Goal: Task Accomplishment & Management: Complete application form

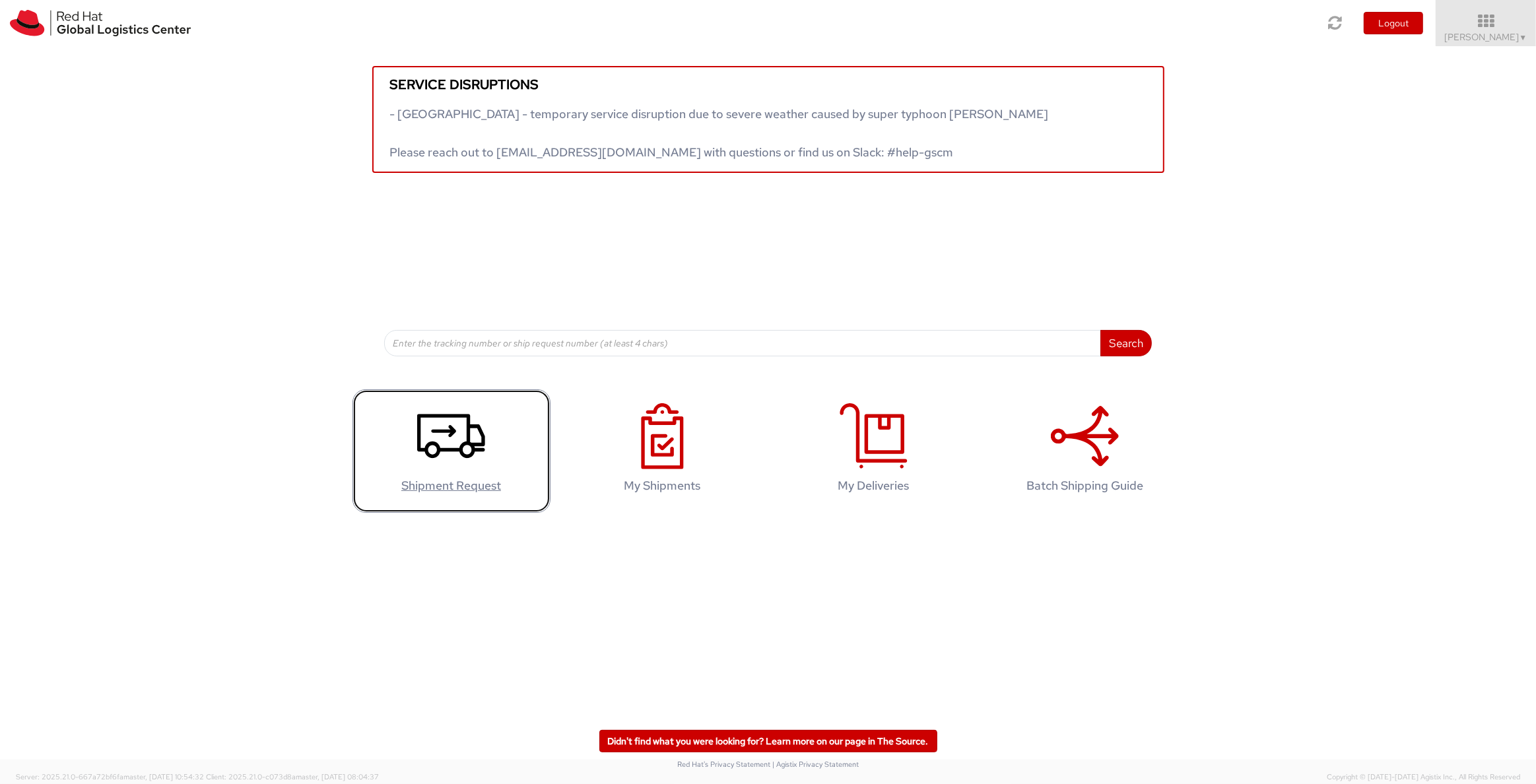
click at [456, 476] on link "Shipment Request" at bounding box center [451, 450] width 198 height 123
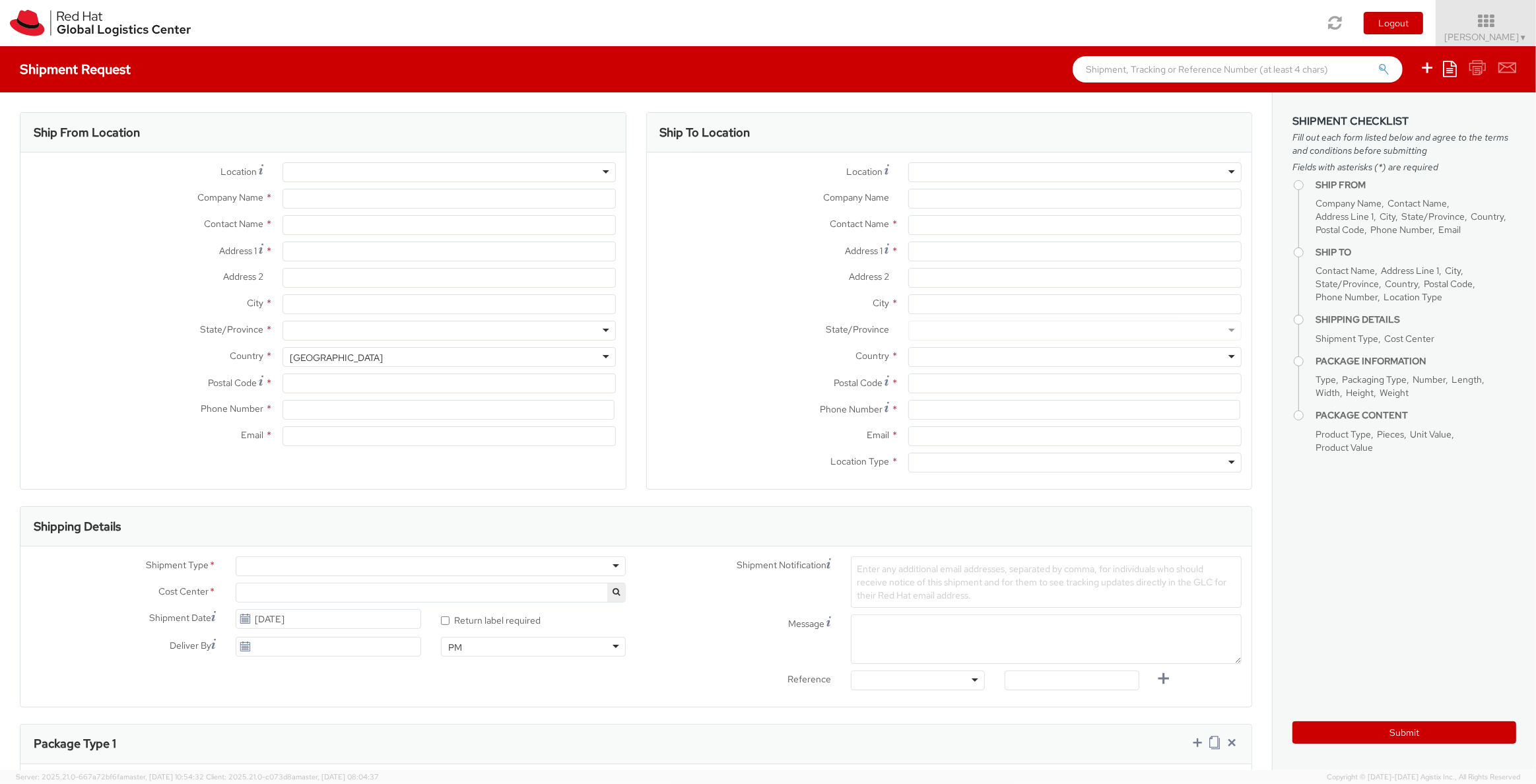
select select "734"
select select
type input "Red Hat Czech s.r.o."
type input "[PERSON_NAME]"
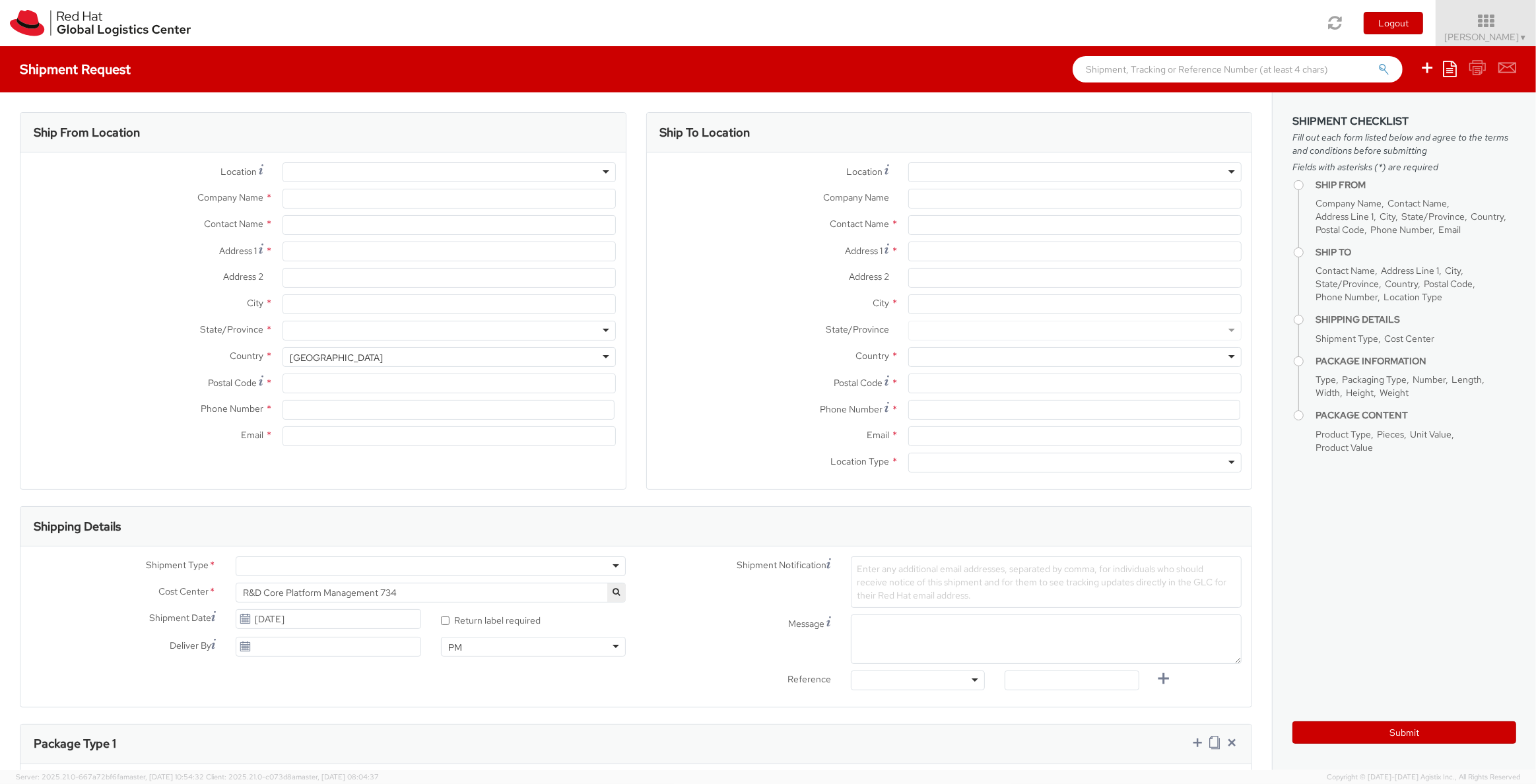
type input "Purkynova 647/111"
type input "BRNO"
type input "621 00"
type input "420532294648"
type input "mhulan@redhat.com"
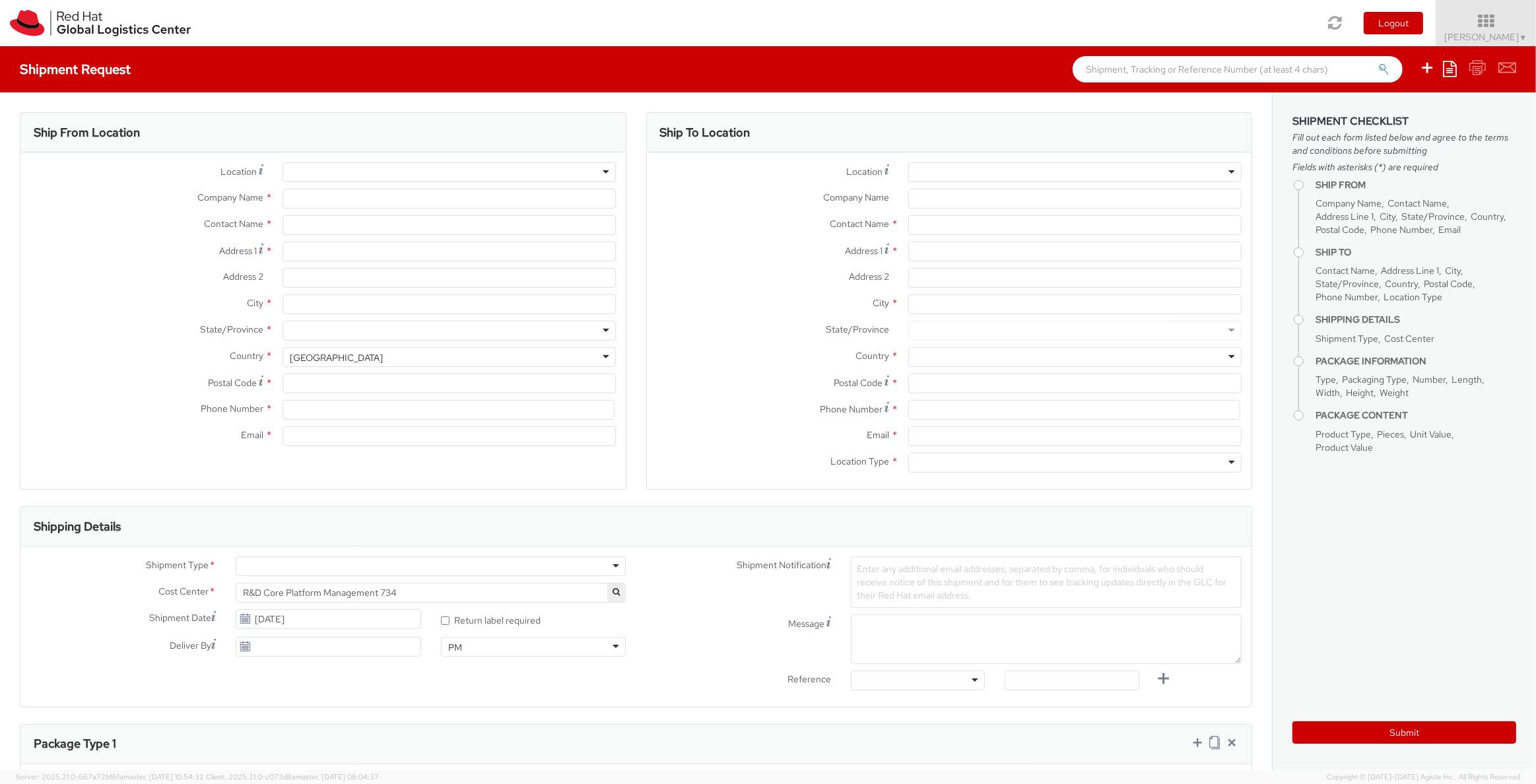
select select "CM"
select select "KGS"
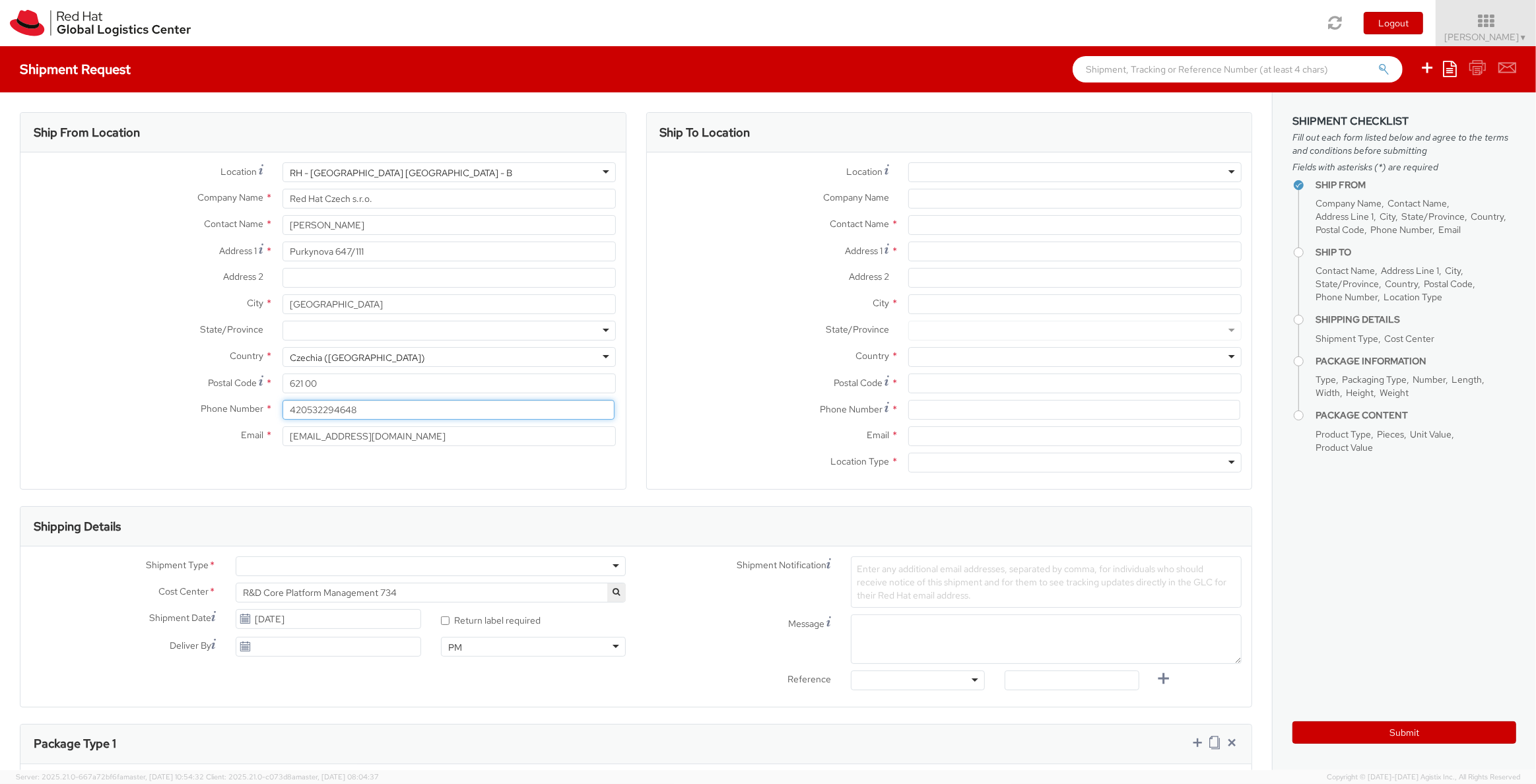
drag, startPoint x: 306, startPoint y: 407, endPoint x: 422, endPoint y: 407, distance: 116.0
click at [419, 407] on input "420532294648" at bounding box center [449, 409] width 332 height 20
type input "420775488849"
type input "621 00"
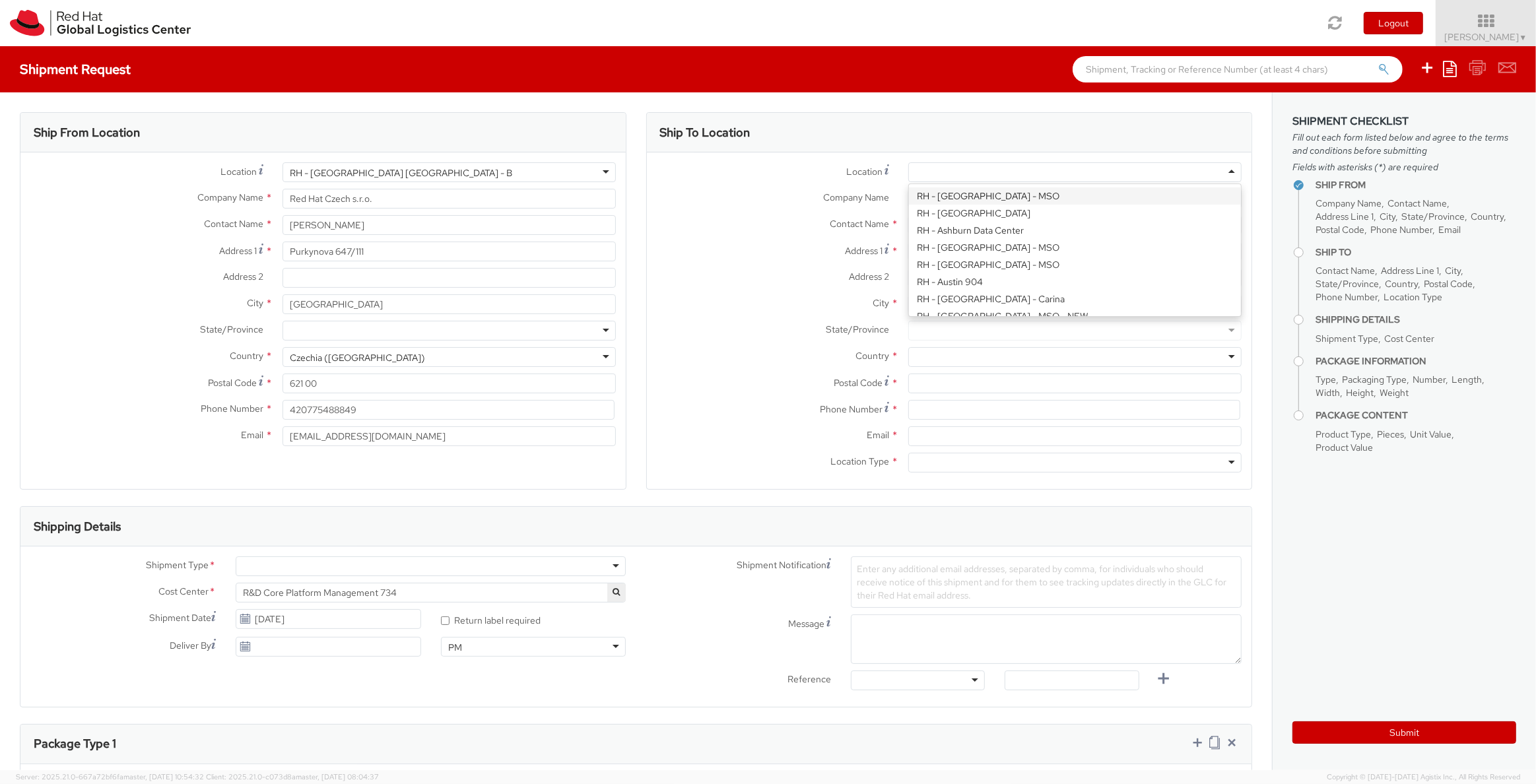
click at [924, 170] on div at bounding box center [1074, 172] width 333 height 20
type input "pune"
type input "Red Hat India Private Limited"
type input "Tower-X Level 1, Cyber City"
type input "Magarpatta City, Hadapsar"
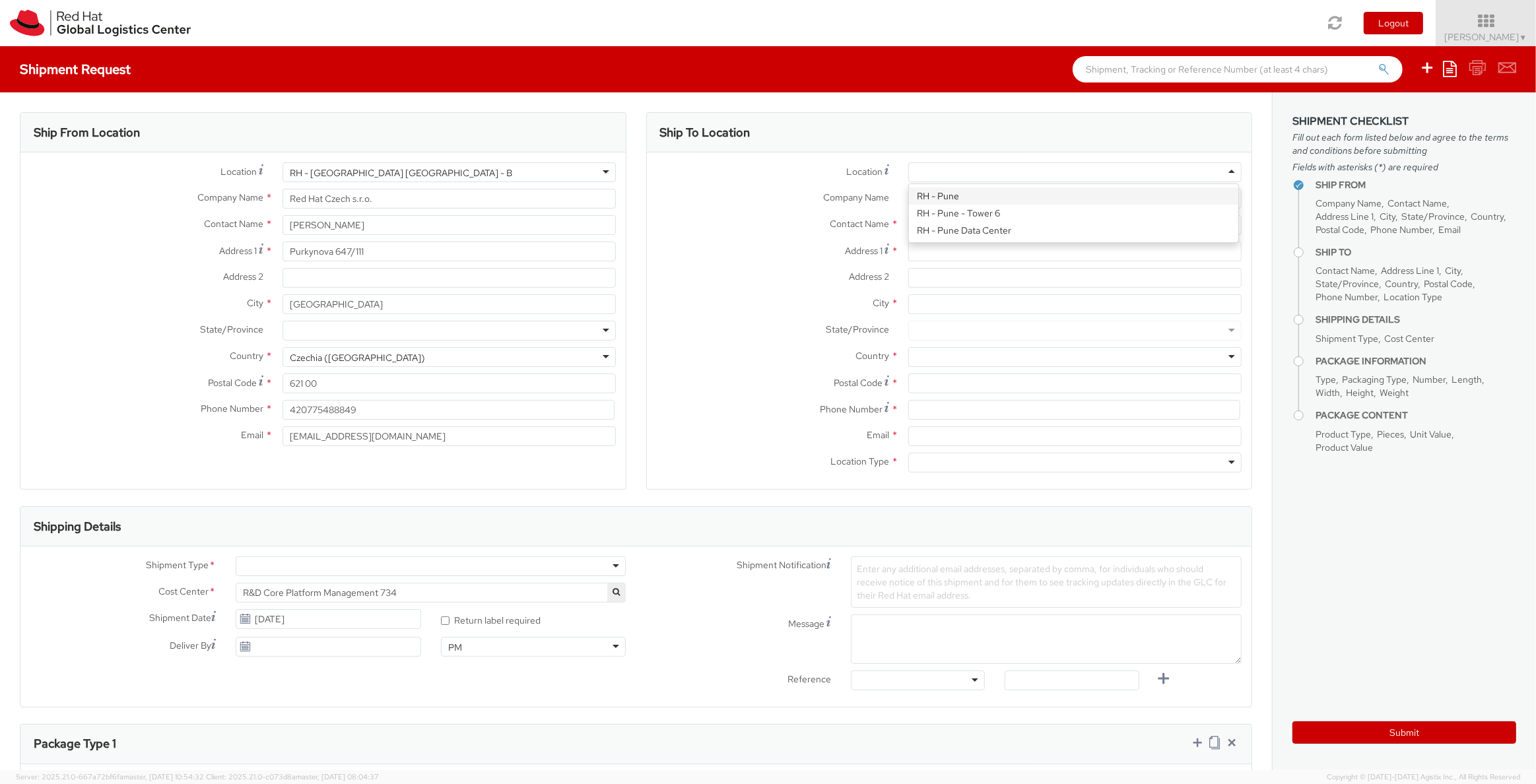
type input "PUNE"
type input "411013"
type input "2066817173"
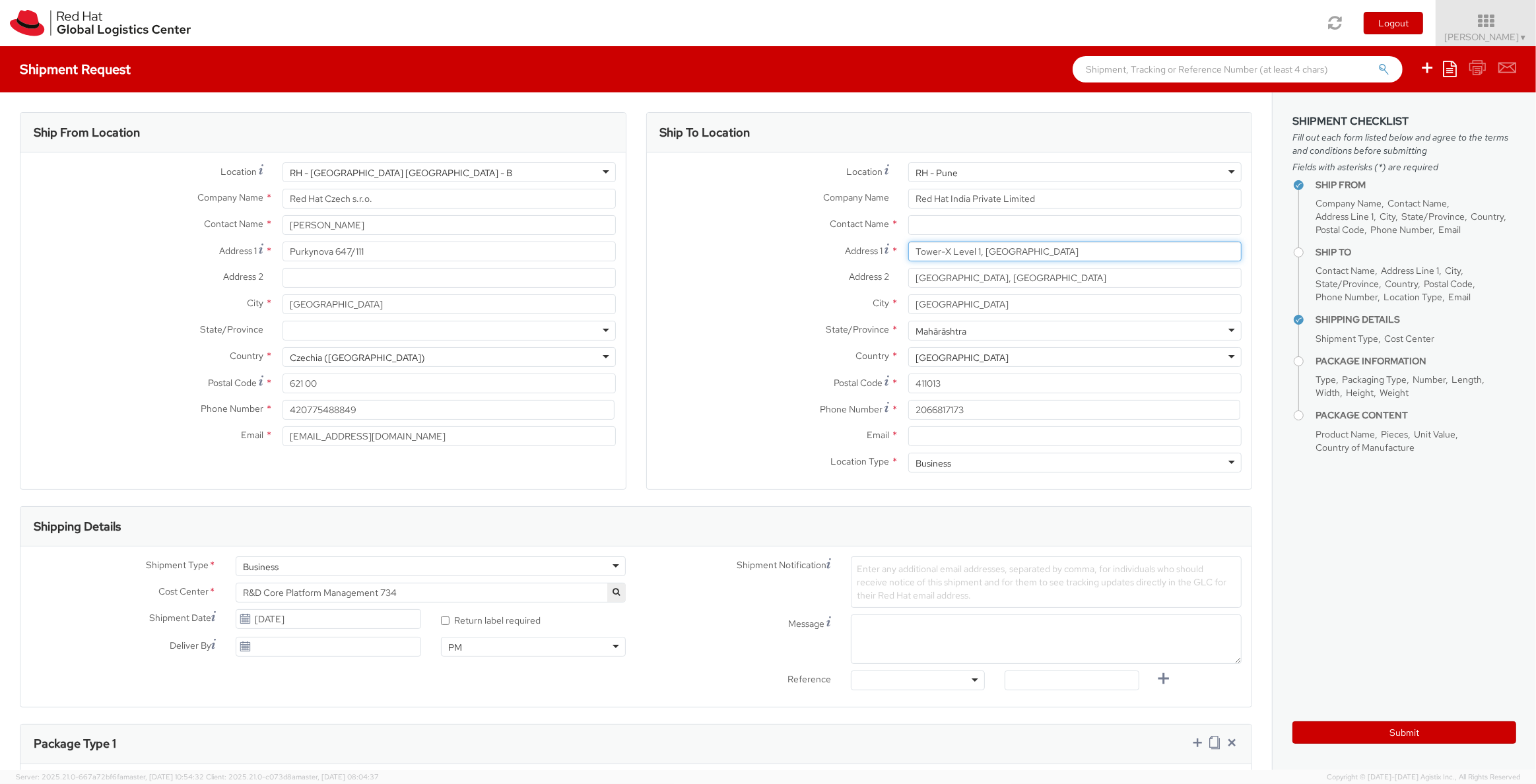
click at [960, 252] on input "Tower-X Level 1, Cyber City" at bounding box center [1074, 252] width 333 height 20
drag, startPoint x: 1045, startPoint y: 274, endPoint x: 1033, endPoint y: 280, distance: 13.4
click at [1044, 275] on input "Magarpatta City, Hadapsar" at bounding box center [1074, 278] width 333 height 20
click at [291, 574] on div "Business" at bounding box center [431, 566] width 390 height 20
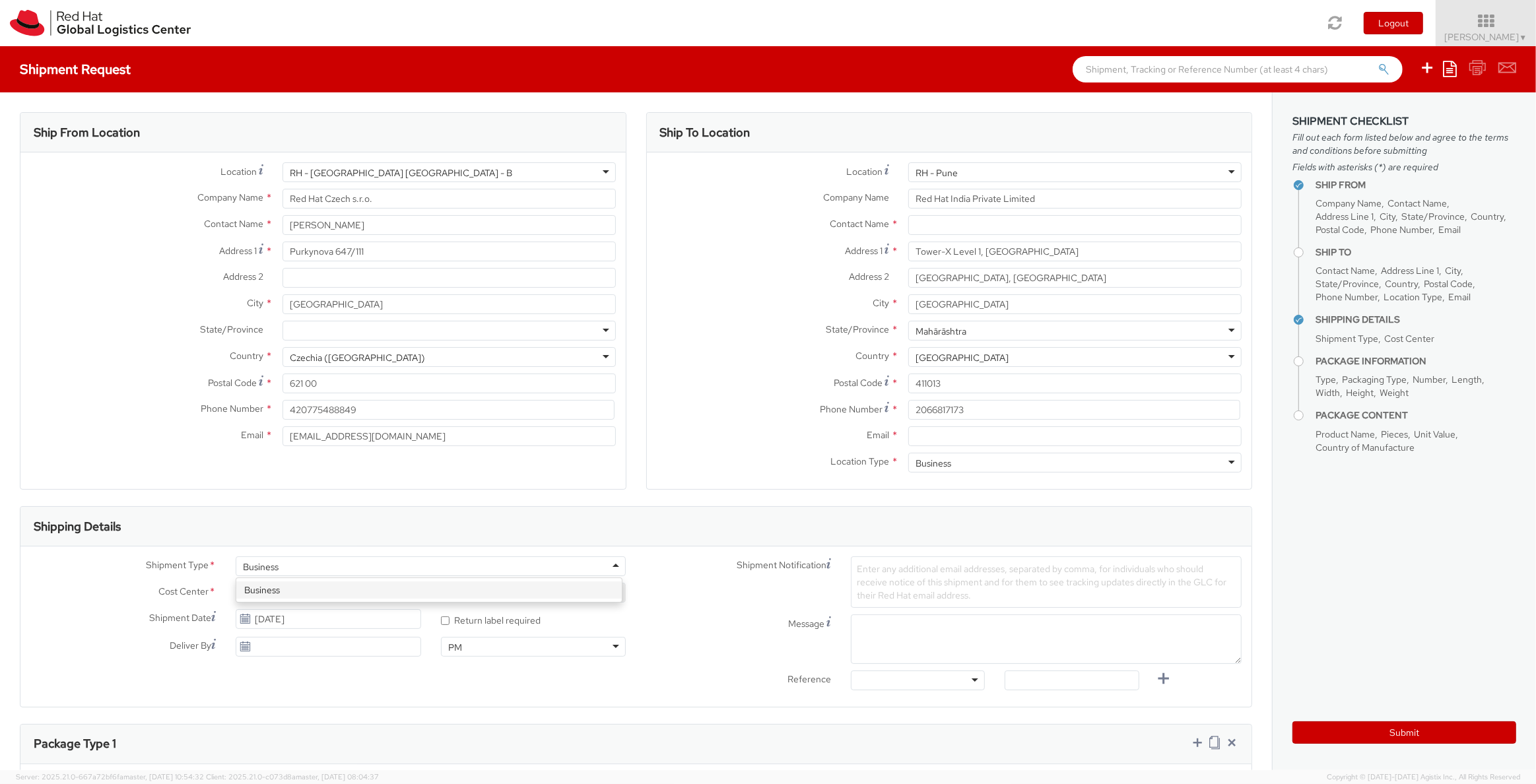
click at [692, 604] on div "Shipment Notification Enter any additional email addresses, separated by comma,…" at bounding box center [943, 582] width 616 height 51
click at [674, 638] on div "Message" at bounding box center [943, 639] width 616 height 49
click at [931, 571] on span "Enter any additional email addresses, separated by comma, for individuals who s…" at bounding box center [1041, 582] width 369 height 38
click at [825, 519] on div "Shipping Details" at bounding box center [635, 526] width 1230 height 39
click at [961, 230] on input "text" at bounding box center [1074, 225] width 333 height 20
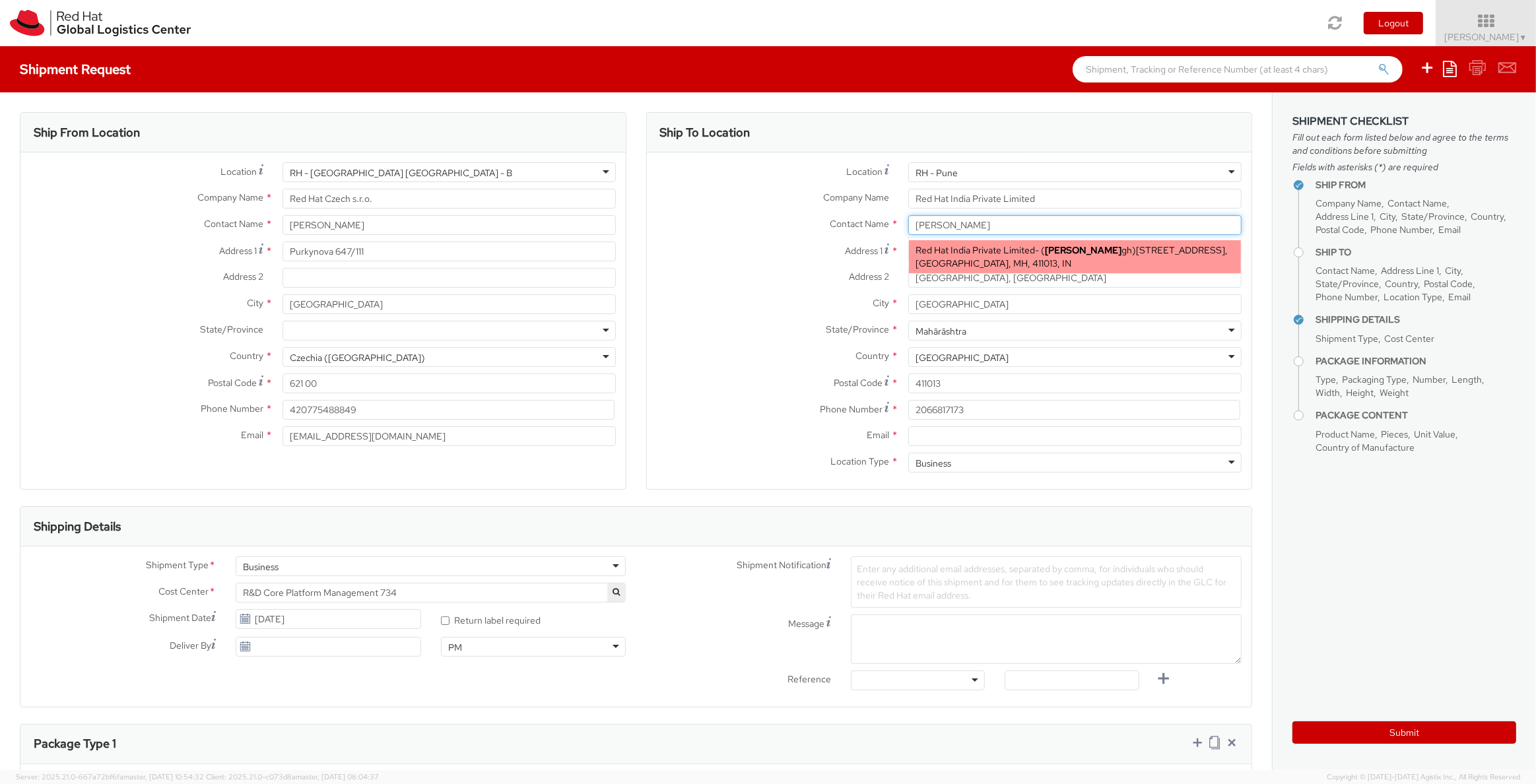
click at [975, 249] on span "Red Hat India Private Limited" at bounding box center [975, 250] width 119 height 12
type input "Vijay Singh"
type input "Level 3, Wing A&B, Tower 6, Cybercity"
type input "vijsingh@redhat.com"
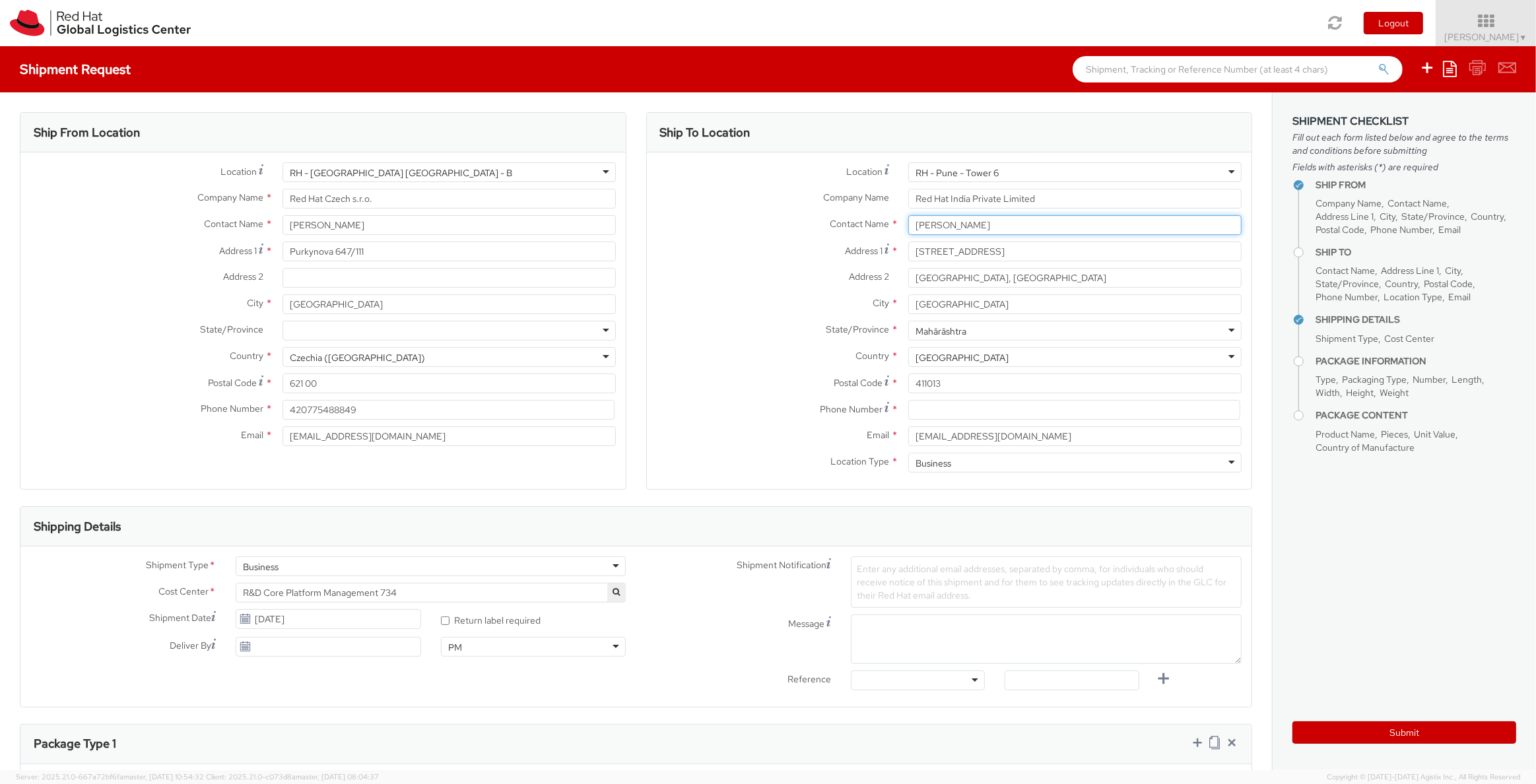
type input "Vijay Singh"
click at [767, 304] on label "City *" at bounding box center [773, 303] width 252 height 17
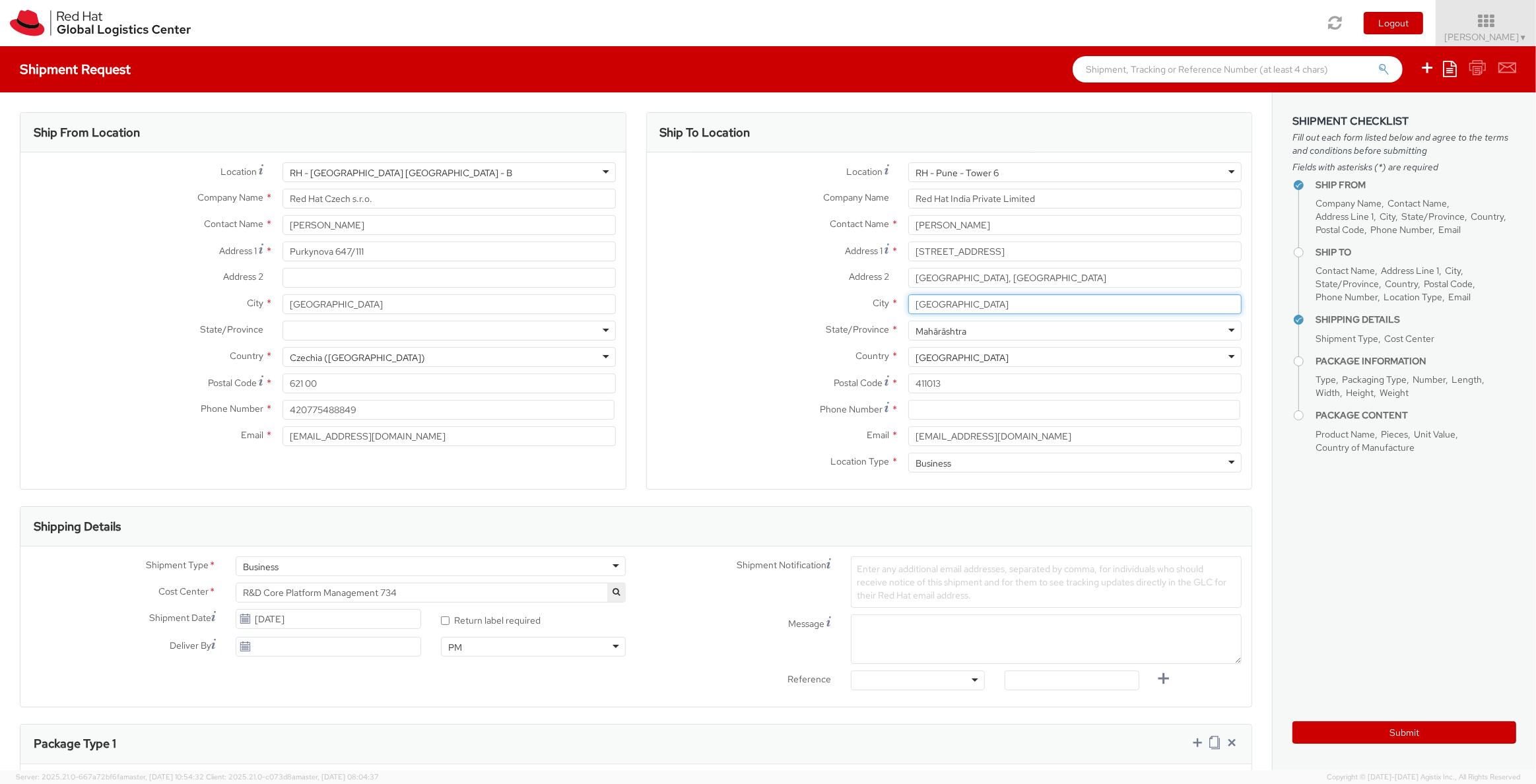
click at [908, 304] on input "PUNE" at bounding box center [1074, 304] width 333 height 20
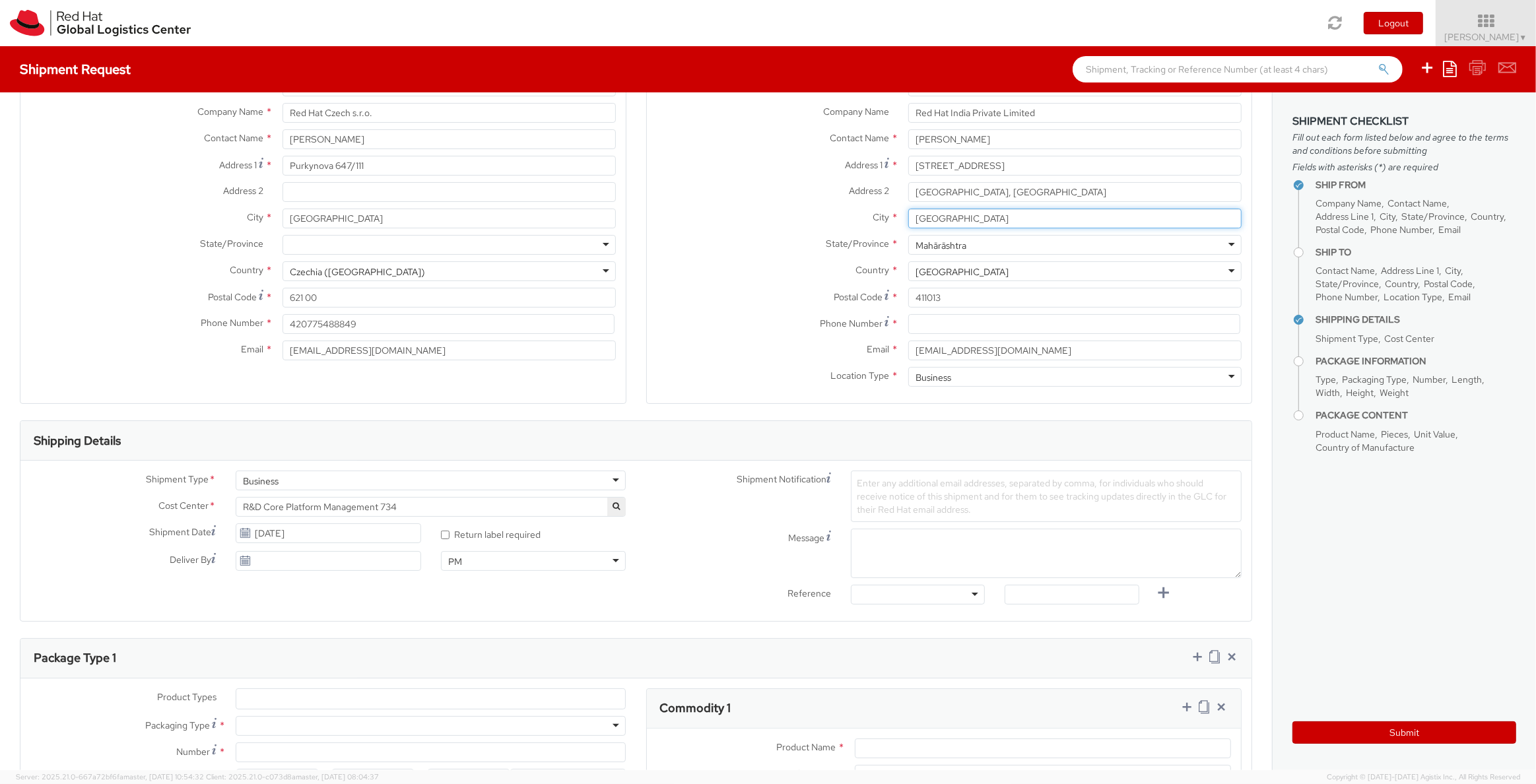
scroll to position [237, 0]
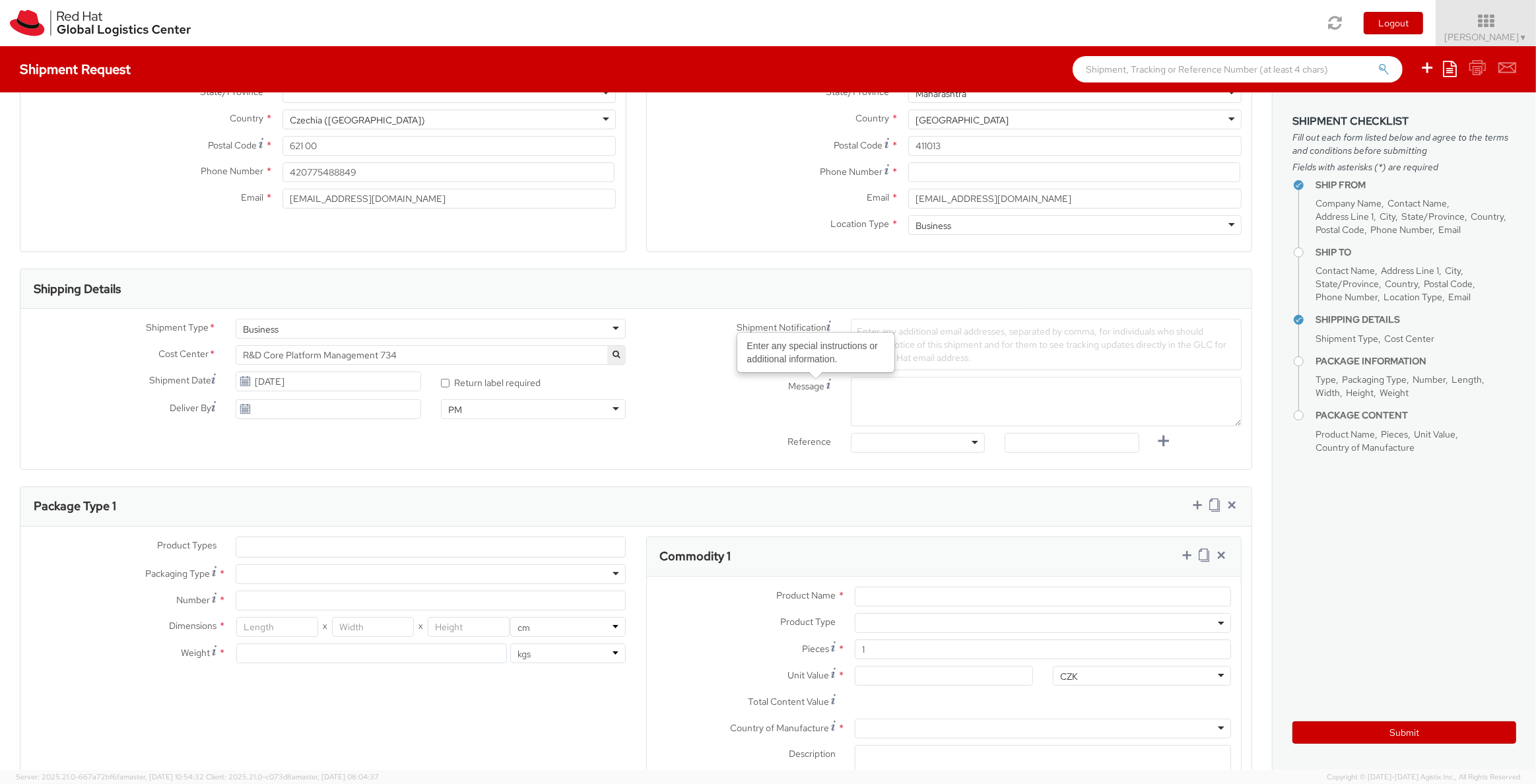
click at [827, 386] on label "Message Enter any special instructions or additional information." at bounding box center [738, 384] width 205 height 15
click at [851, 386] on textarea "Message Enter any special instructions or additional information." at bounding box center [1046, 401] width 390 height 49
click at [762, 364] on div "Shipment Notification Enter any additional email addresses, separated by comma,…" at bounding box center [943, 344] width 616 height 51
click at [900, 448] on div at bounding box center [918, 443] width 134 height 20
drag, startPoint x: 900, startPoint y: 448, endPoint x: 856, endPoint y: 438, distance: 45.1
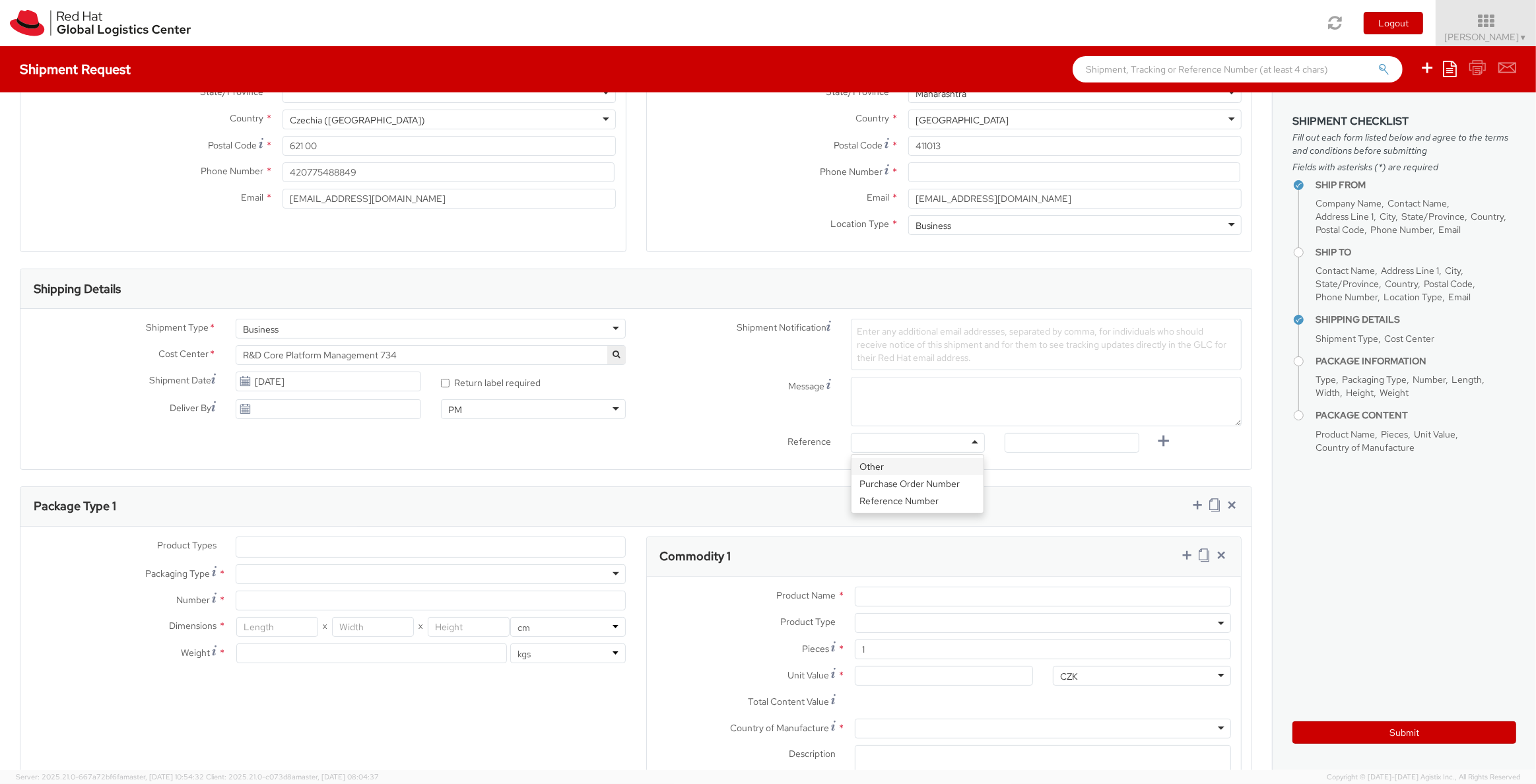
click at [900, 448] on div at bounding box center [918, 443] width 134 height 20
click at [696, 400] on div "Message" at bounding box center [943, 401] width 616 height 49
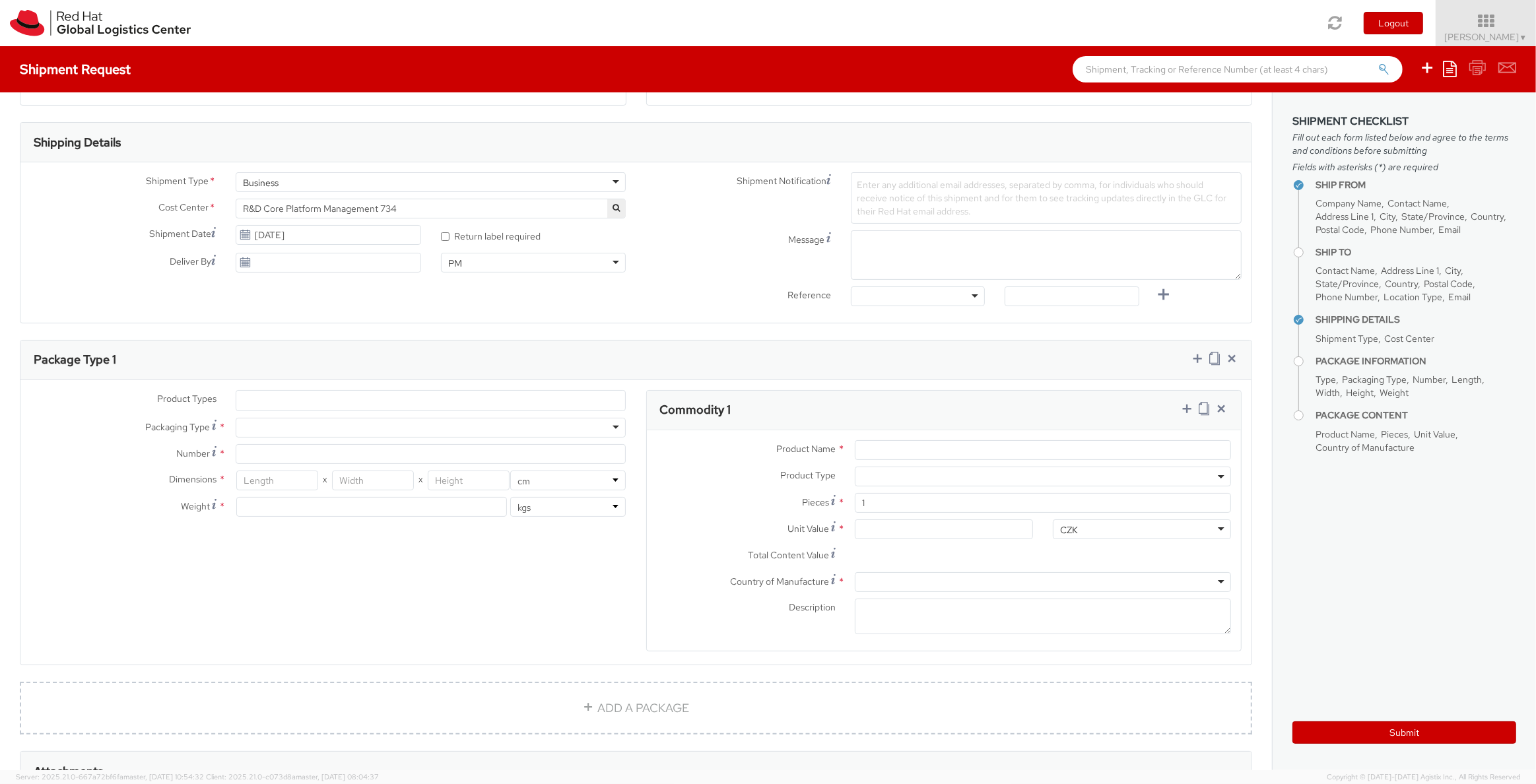
scroll to position [396, 0]
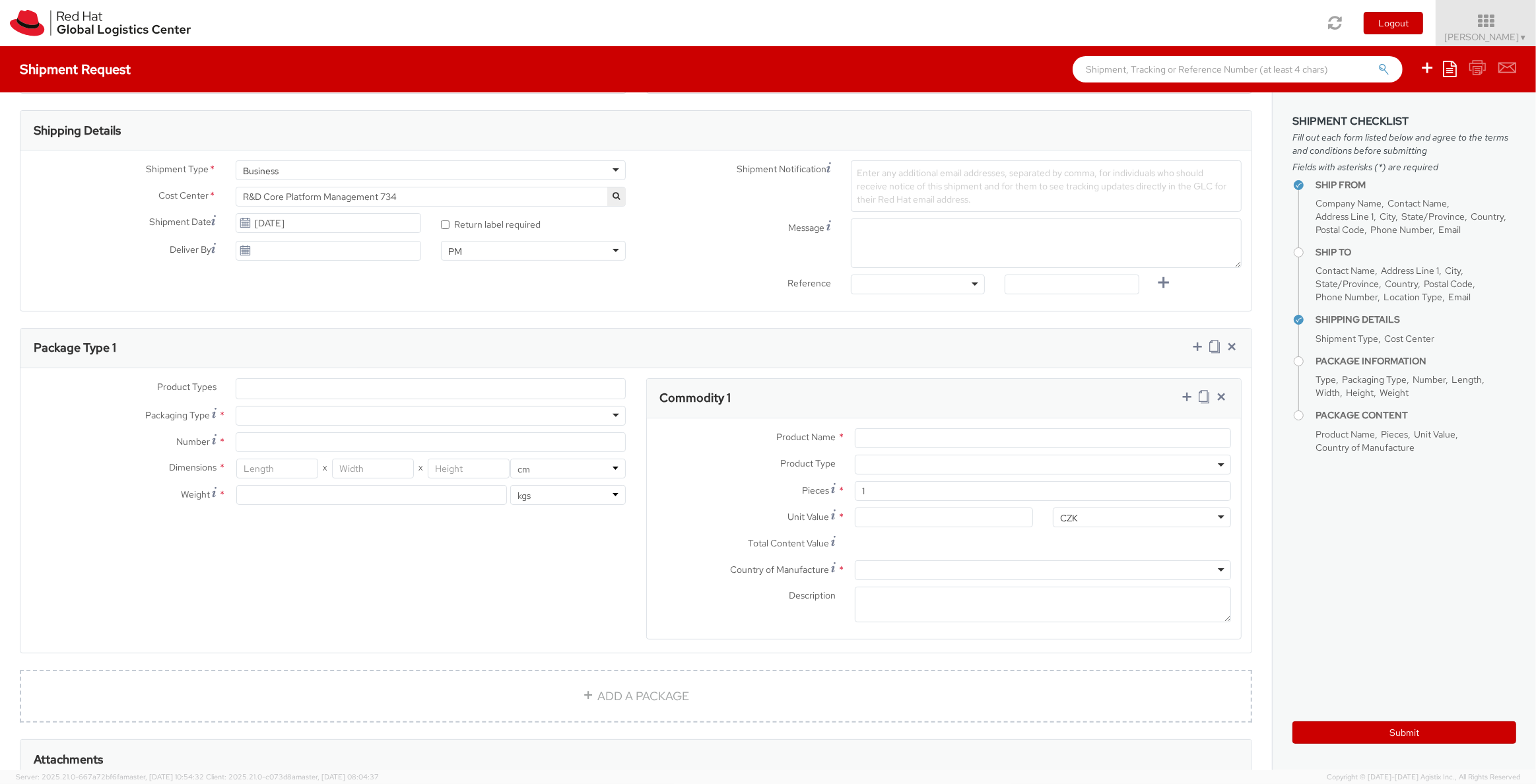
click at [469, 394] on ul at bounding box center [431, 388] width 389 height 20
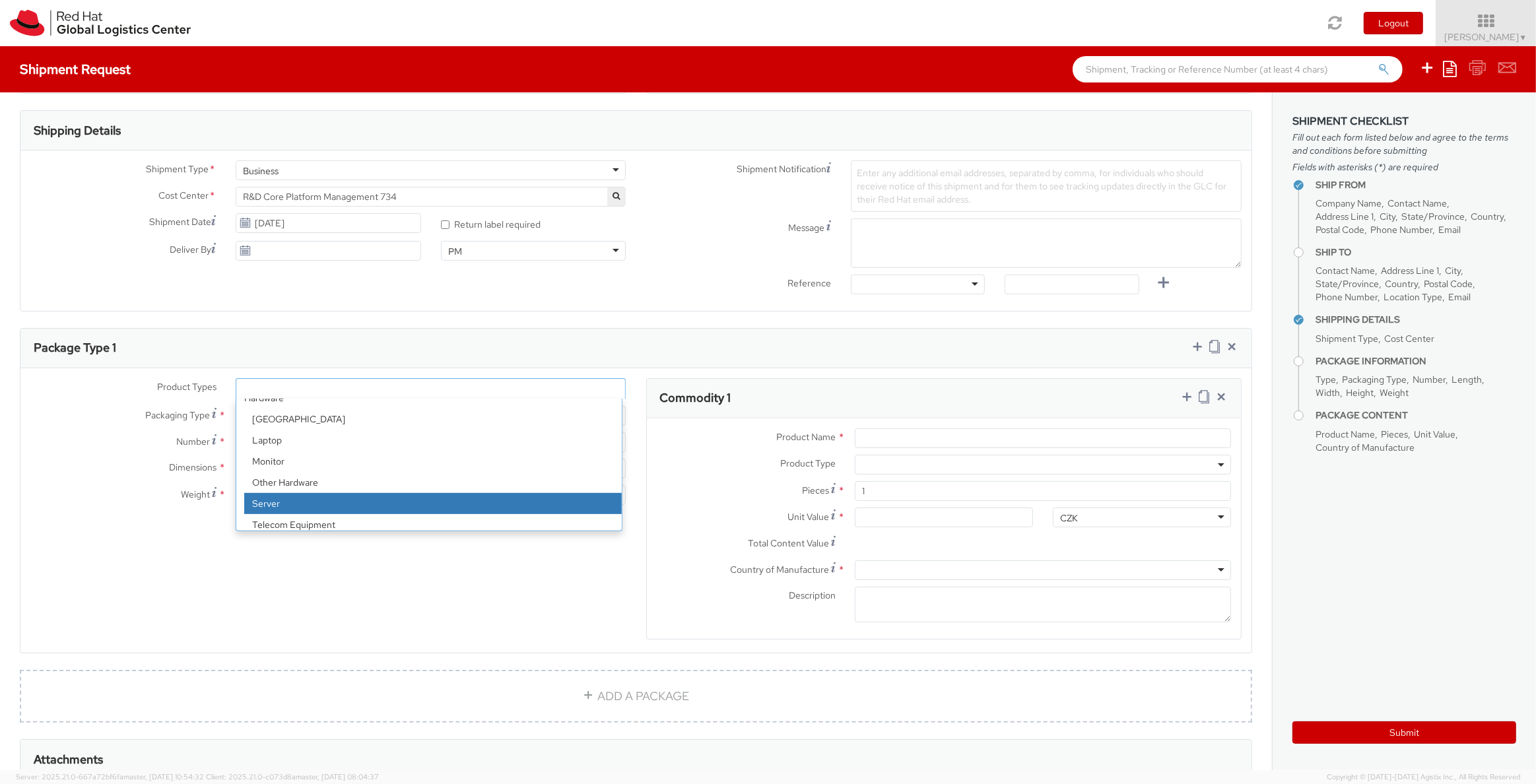
scroll to position [58, 0]
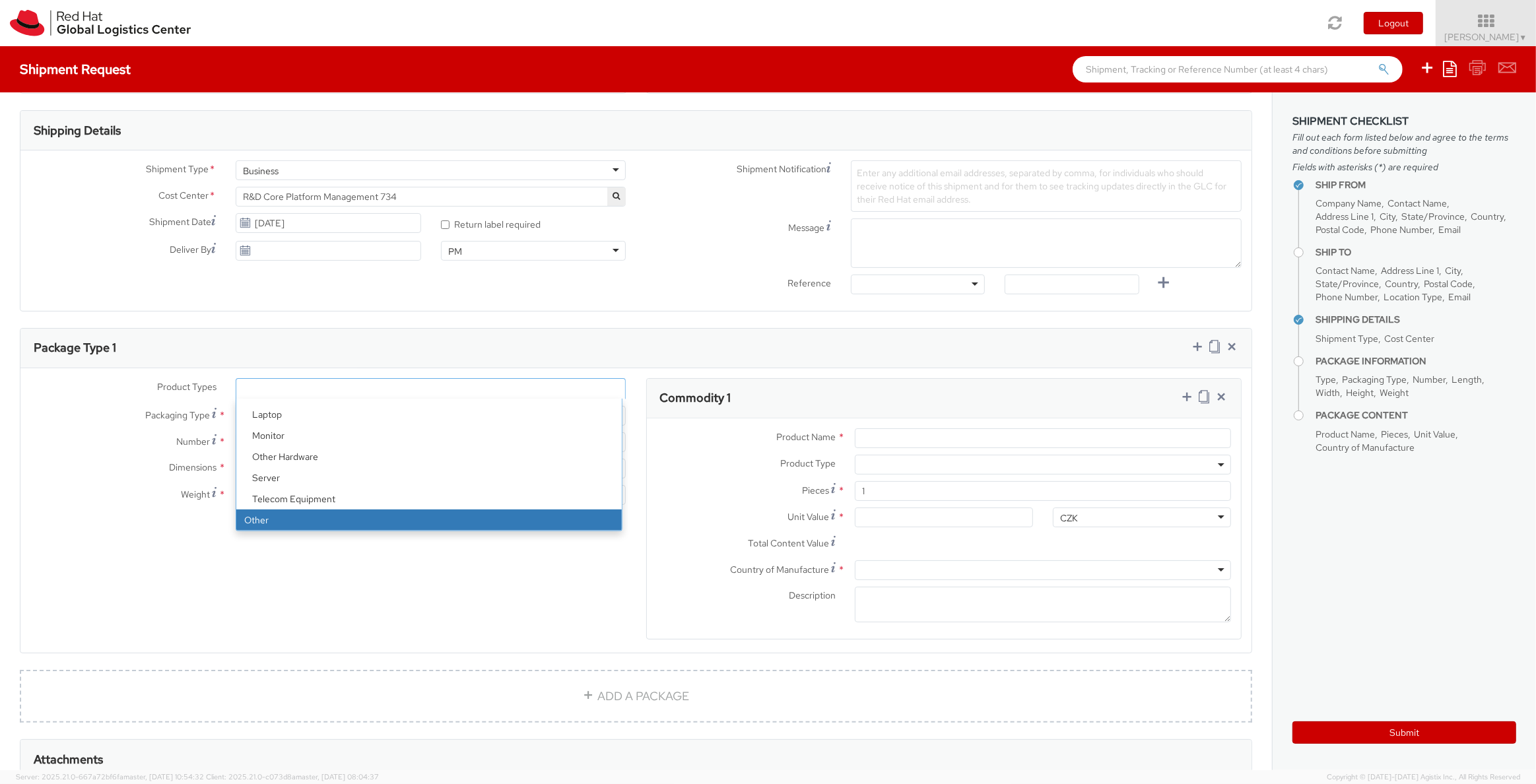
select select "OTHER"
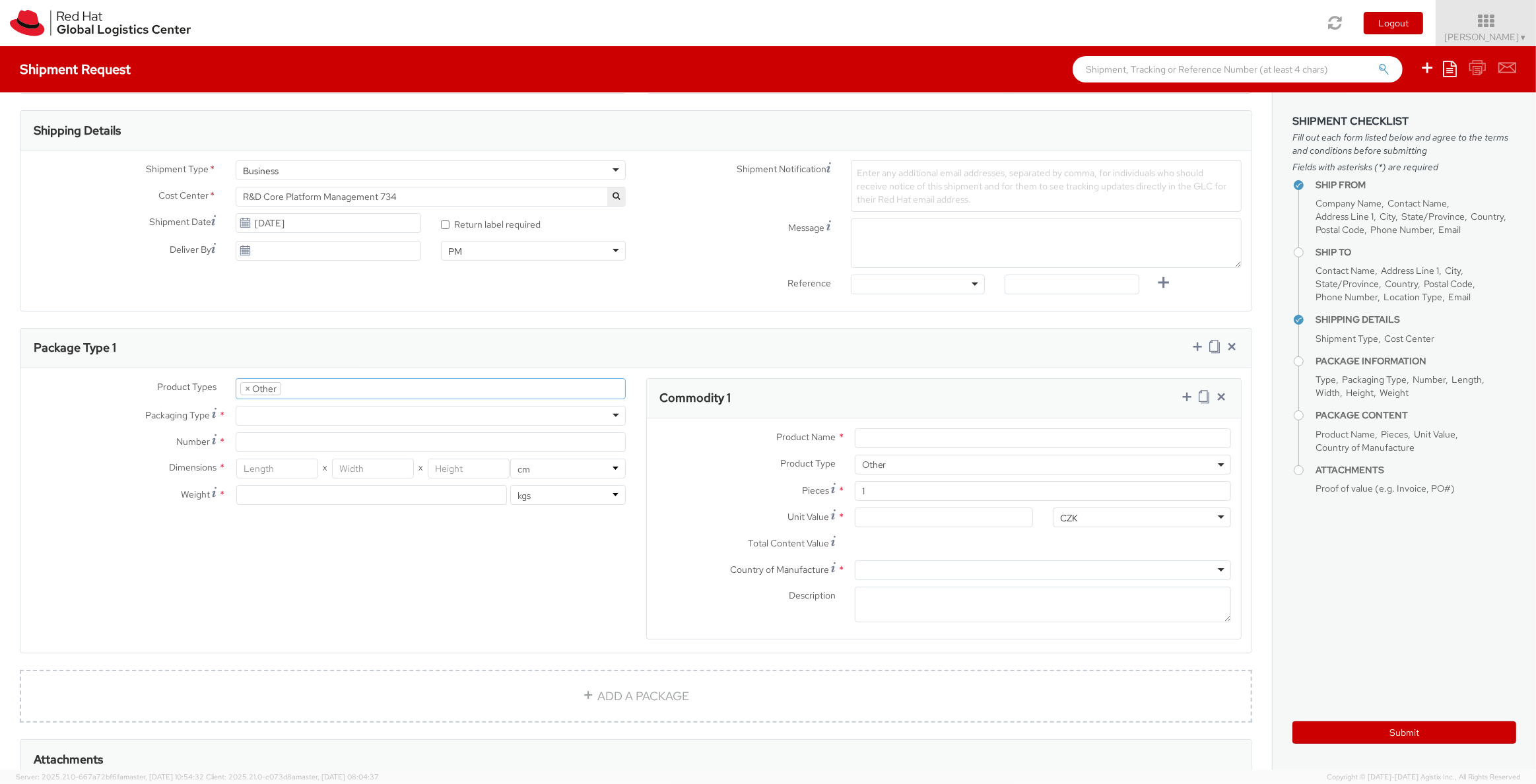
scroll to position [106, 0]
click at [360, 419] on div at bounding box center [431, 416] width 390 height 20
drag, startPoint x: 101, startPoint y: 413, endPoint x: 182, endPoint y: 418, distance: 81.2
click at [114, 413] on label "Packaging Type *" at bounding box center [122, 415] width 205 height 18
click at [302, 411] on div at bounding box center [431, 416] width 390 height 20
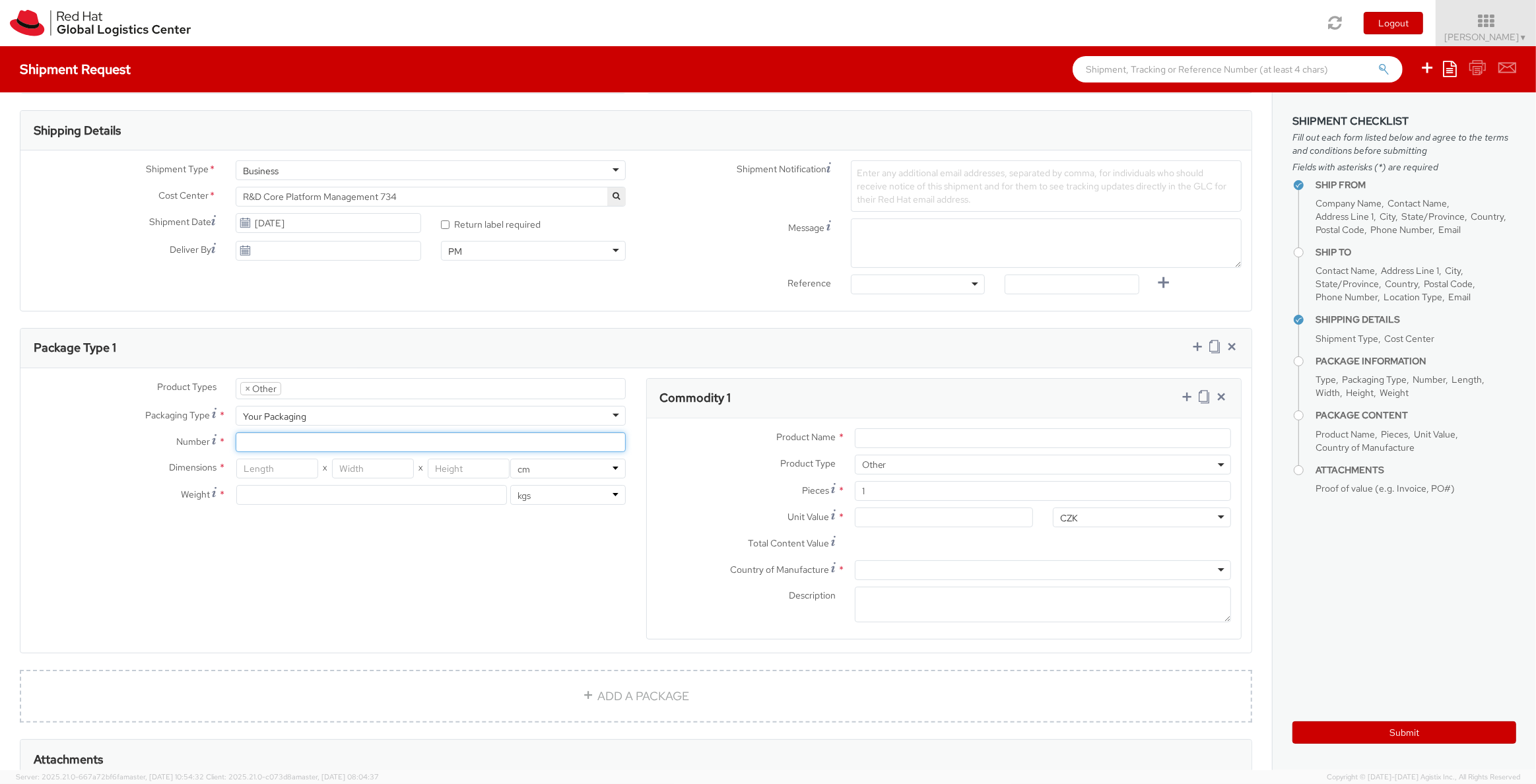
click at [296, 443] on input "Number *" at bounding box center [431, 442] width 390 height 20
click at [296, 446] on input "Number Number of identical packages of specified type and dimensions *" at bounding box center [431, 442] width 390 height 20
type input "1"
click at [284, 472] on input "number" at bounding box center [277, 469] width 82 height 20
click at [271, 462] on input "number" at bounding box center [277, 469] width 82 height 20
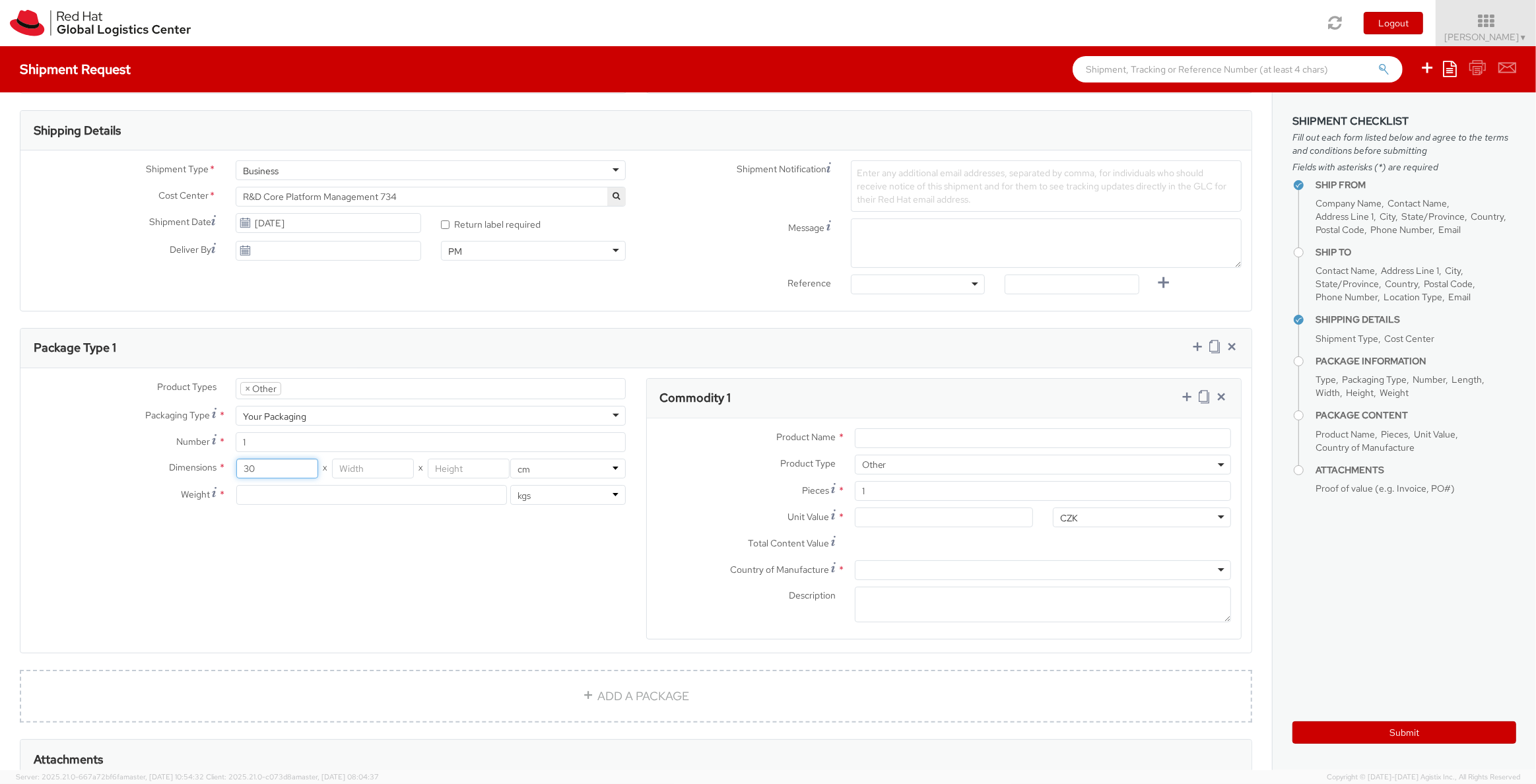
type input "30"
type input "15"
type input "2"
click at [417, 485] on input "number" at bounding box center [371, 495] width 271 height 20
type input "0"
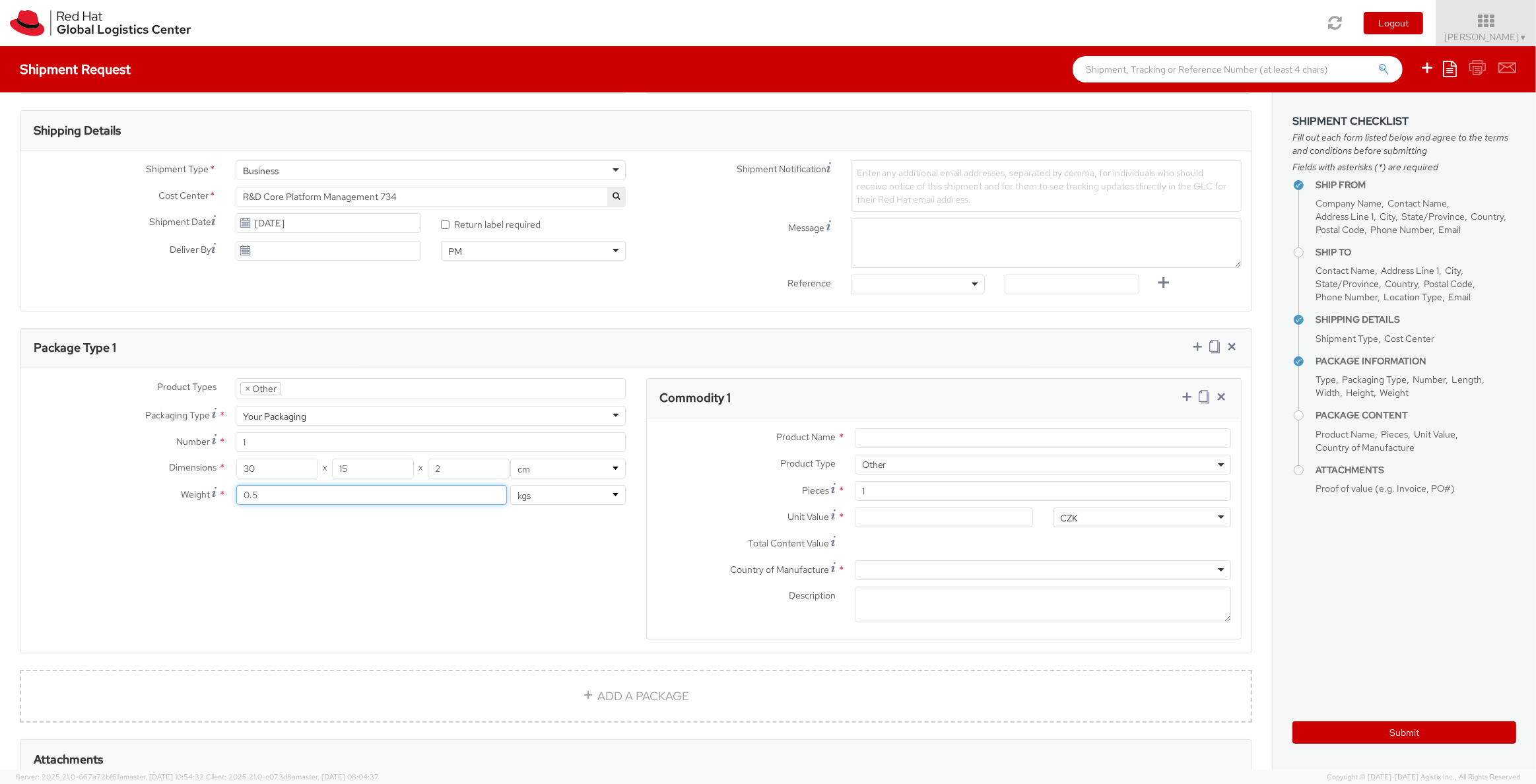
type input "0.5"
drag, startPoint x: 601, startPoint y: 567, endPoint x: 660, endPoint y: 536, distance: 66.6
click at [597, 566] on div "Product Types * Documents Docking Station Laptop Monitor Other Hardware Server …" at bounding box center [635, 517] width 1230 height 278
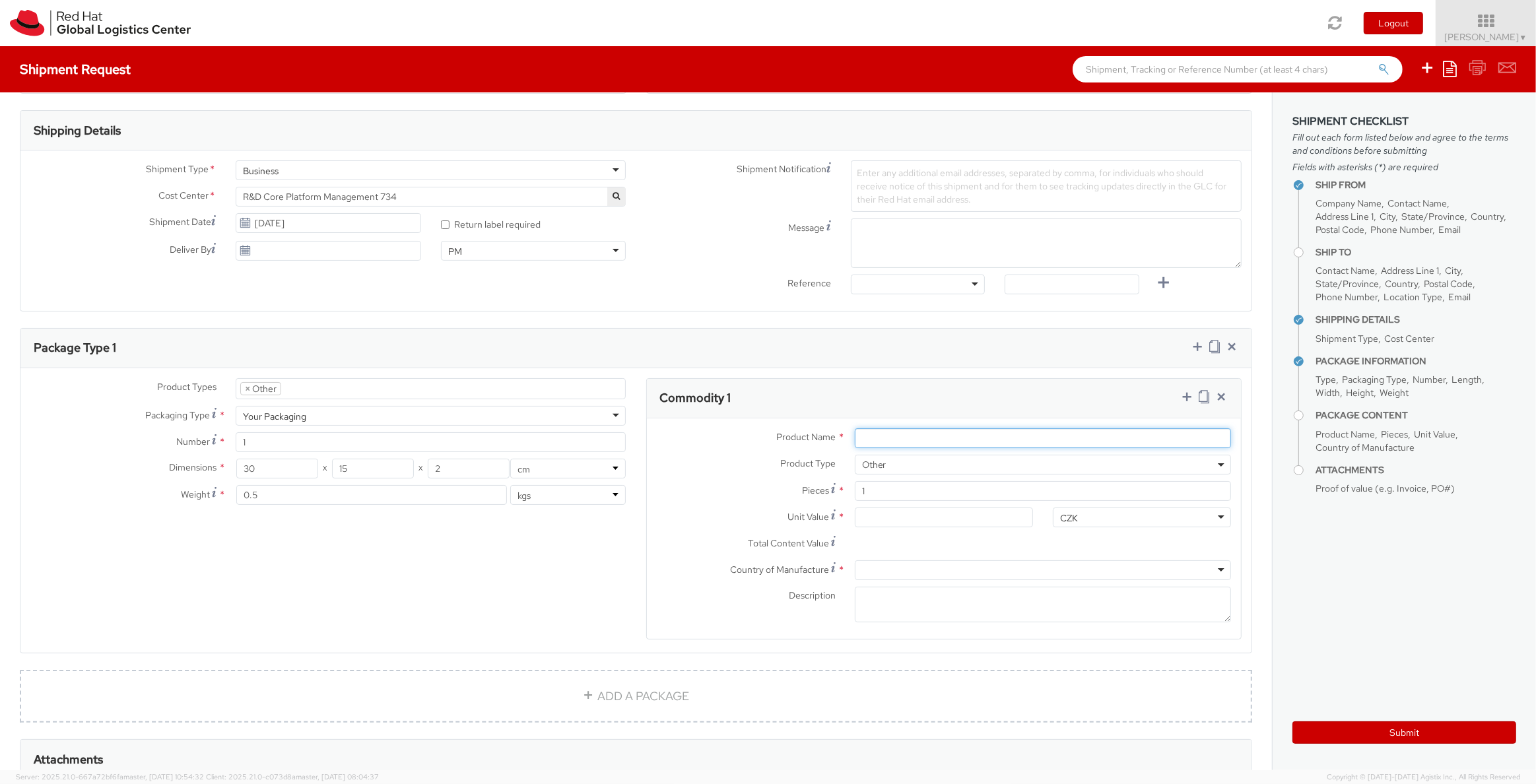
click at [893, 440] on input "Product Name *" at bounding box center [1043, 438] width 376 height 20
click at [876, 459] on span "Other" at bounding box center [1043, 464] width 361 height 12
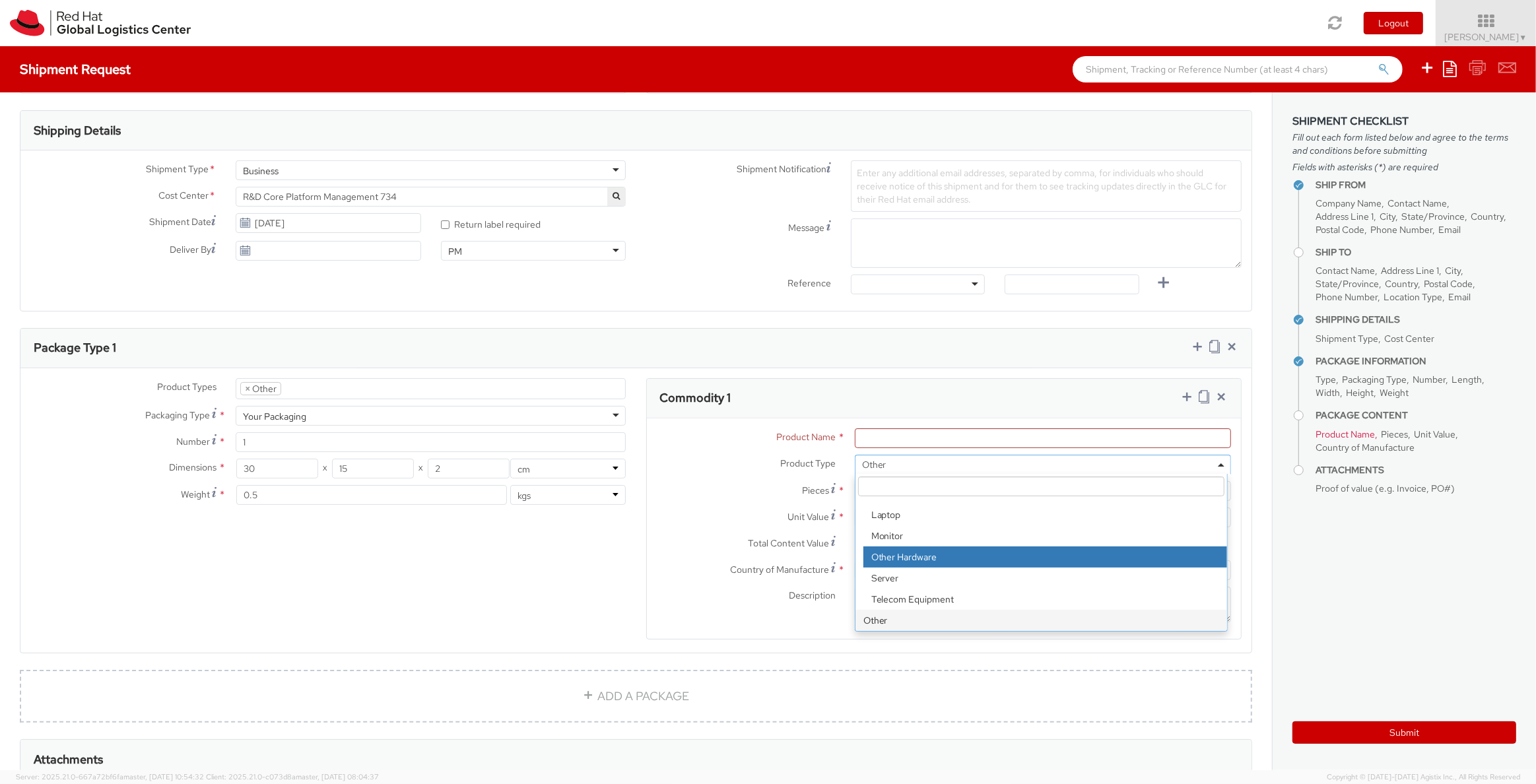
scroll to position [396, 0]
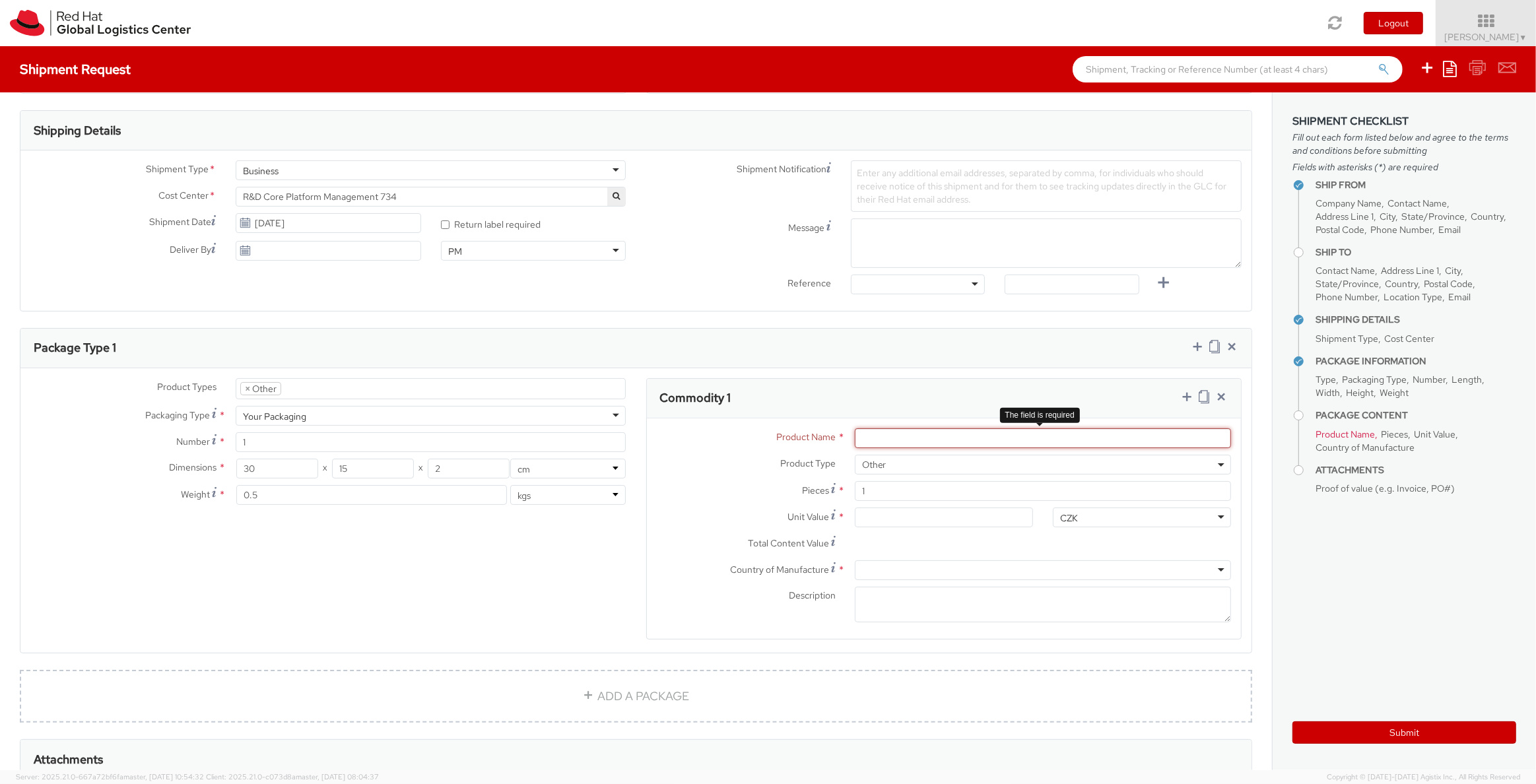
click at [885, 437] on input "Product Name *" at bounding box center [1043, 438] width 376 height 20
type input "Outsie"
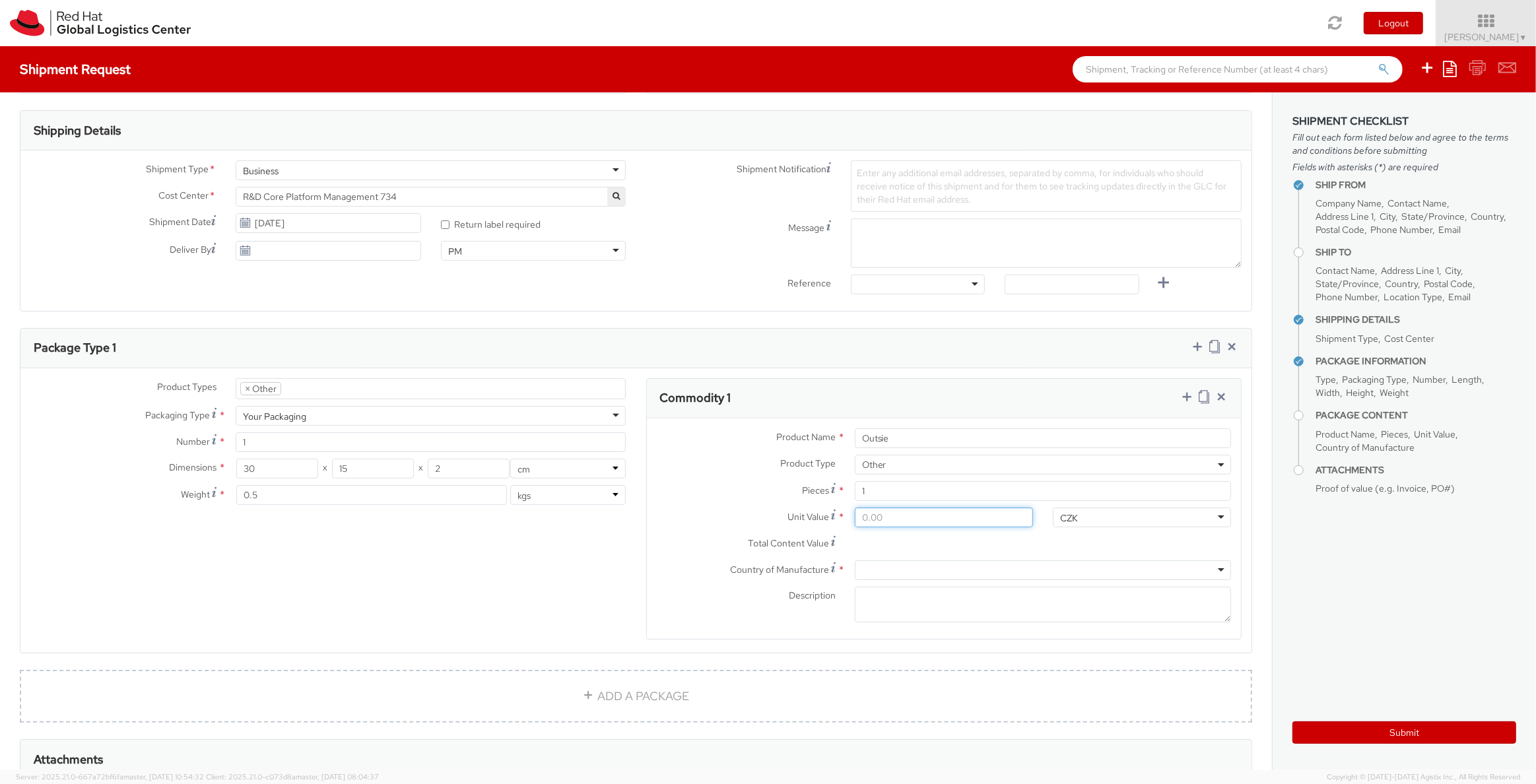
click at [888, 514] on input "Unit Value *" at bounding box center [943, 517] width 178 height 20
type input "2.00"
type input "25.00"
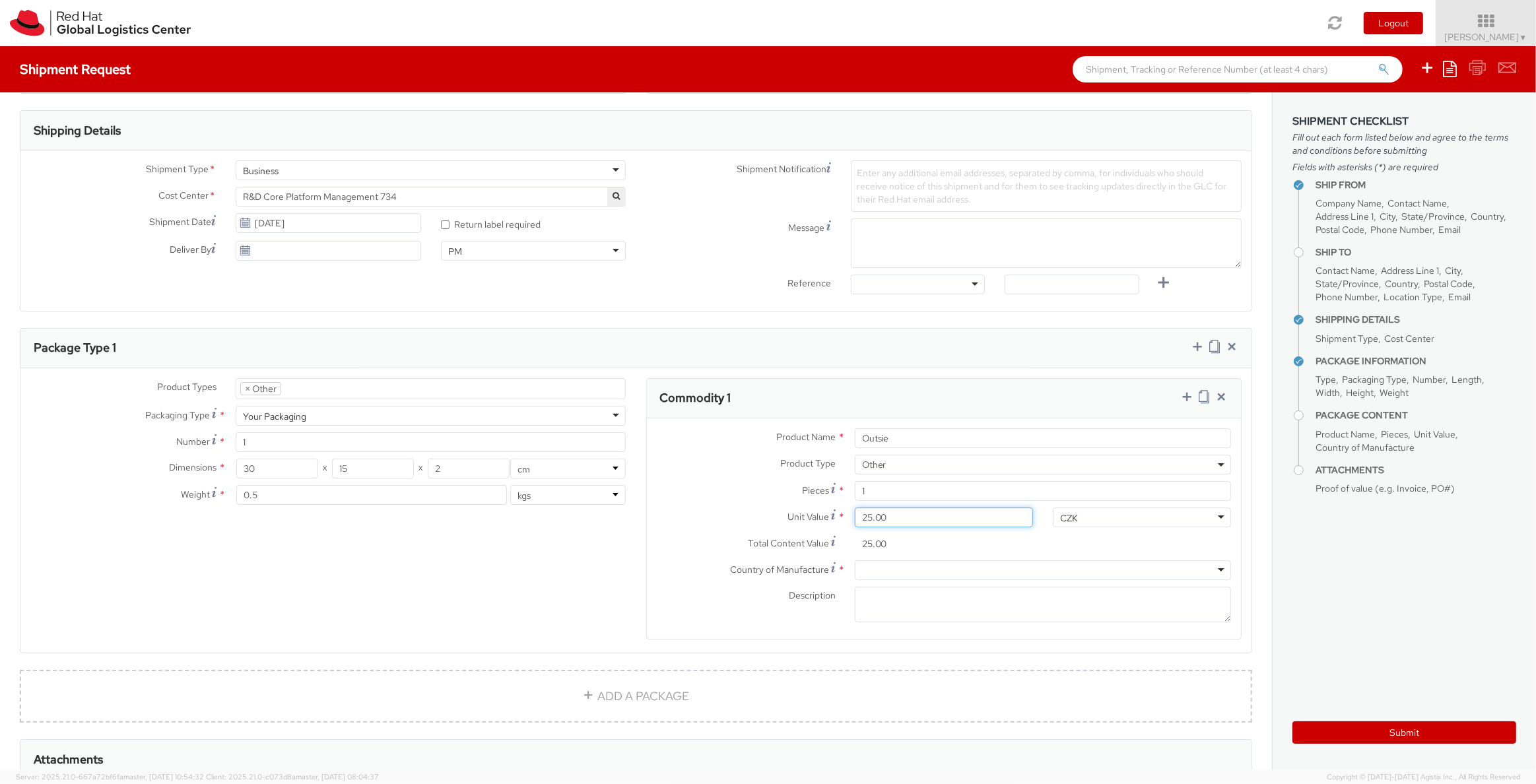
type input "250.00"
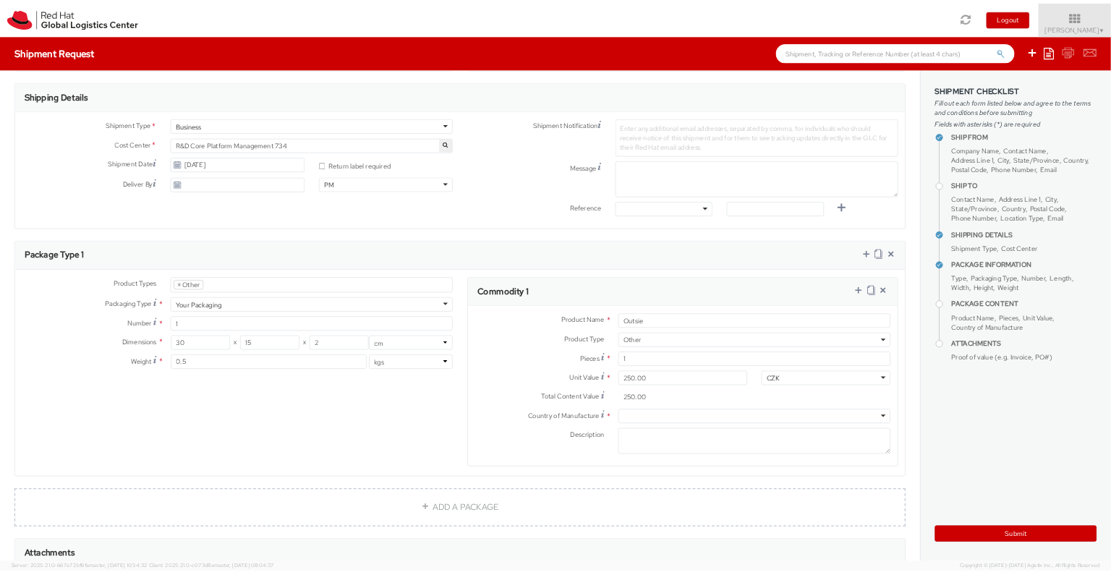
scroll to position [600, 0]
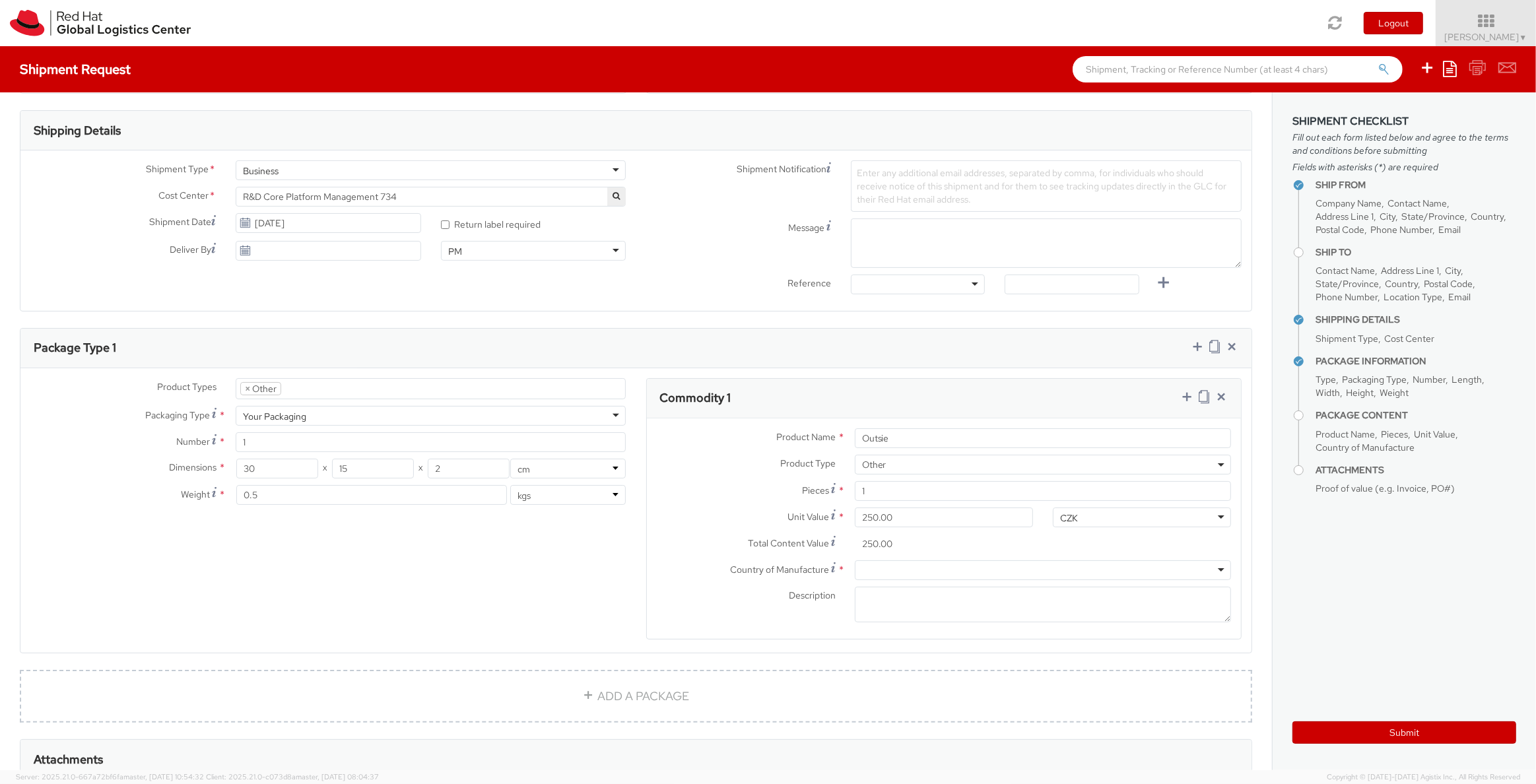
click at [884, 557] on div "Total Content Value * 250.00" at bounding box center [845, 546] width 396 height 26
click at [896, 566] on div at bounding box center [1043, 570] width 376 height 20
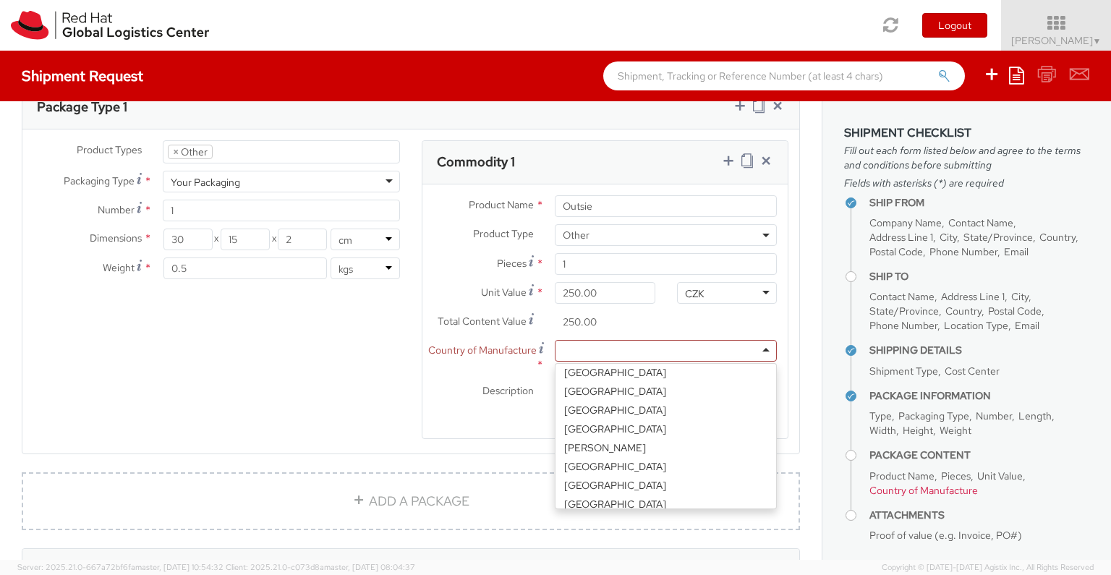
scroll to position [686, 0]
type input "p"
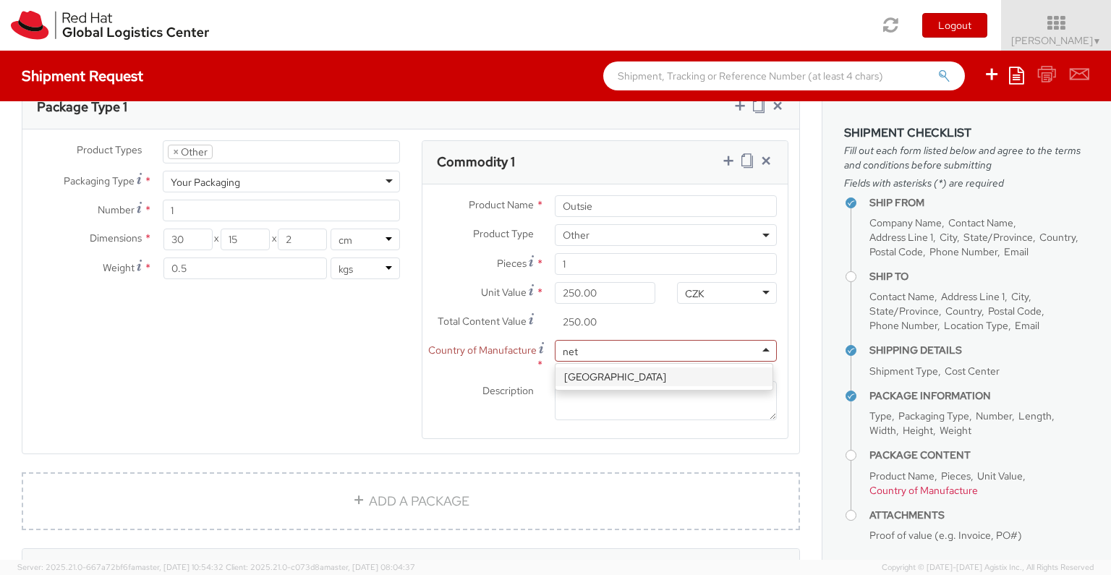
scroll to position [0, 0]
type input "neth"
